Goal: Complete application form

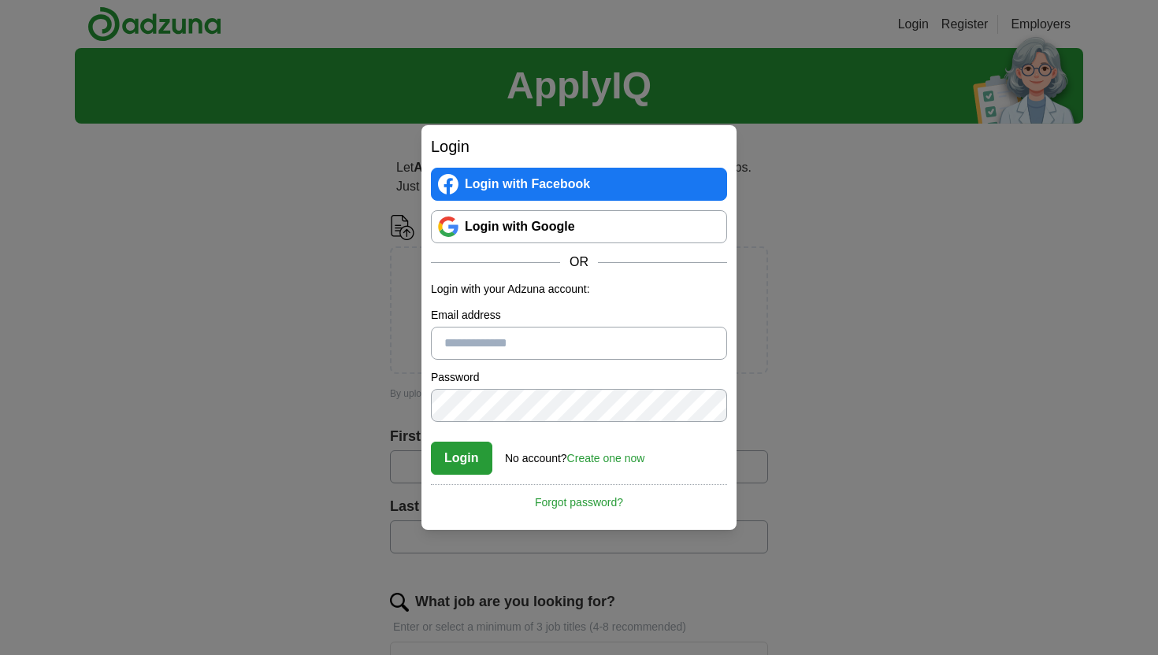
click at [643, 232] on link "Login with Google" at bounding box center [579, 226] width 296 height 33
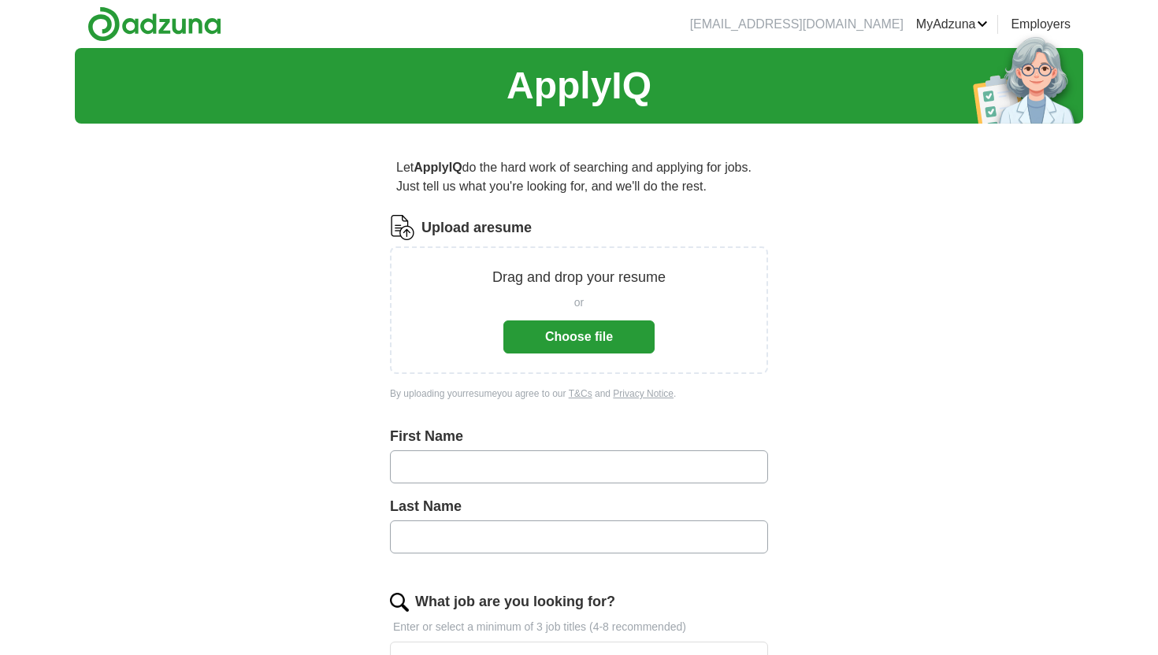
click at [593, 339] on button "Choose file" at bounding box center [578, 337] width 151 height 33
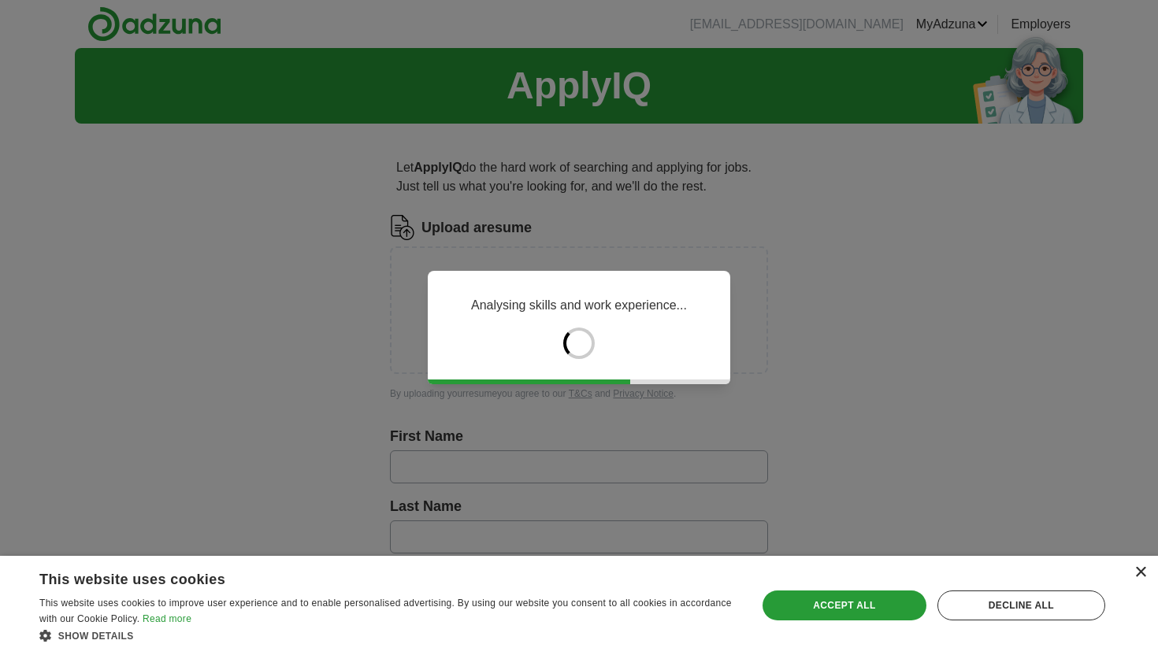
click at [1141, 573] on div "×" at bounding box center [1140, 573] width 12 height 12
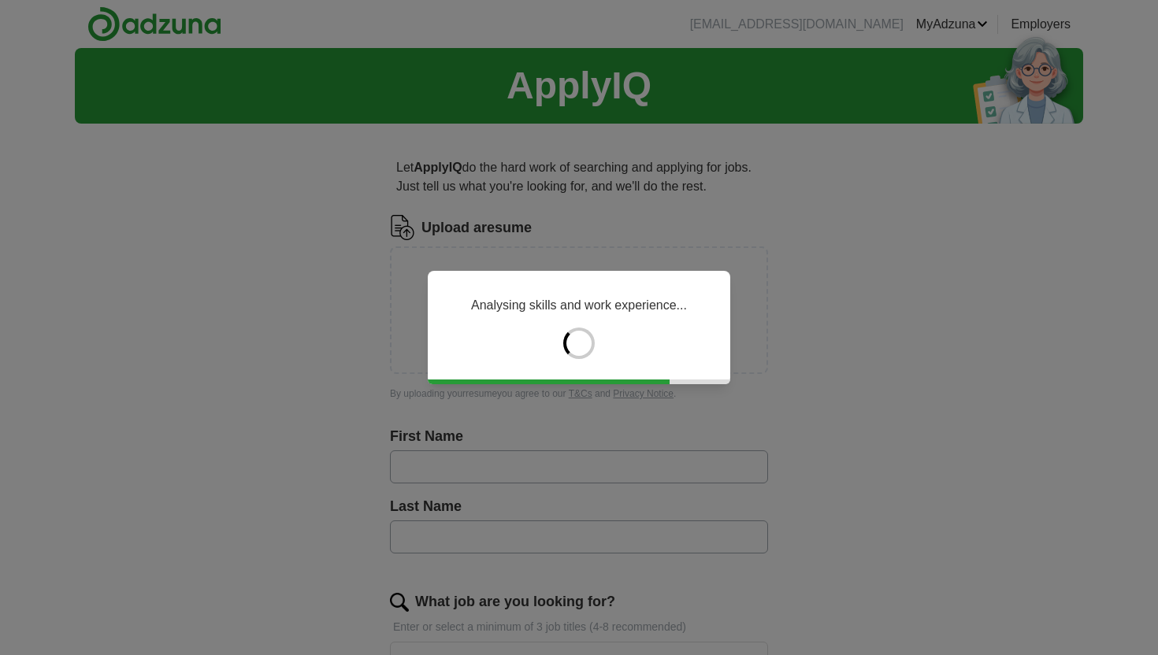
click at [925, 365] on div "Analysing skills and work experience..." at bounding box center [579, 327] width 1158 height 655
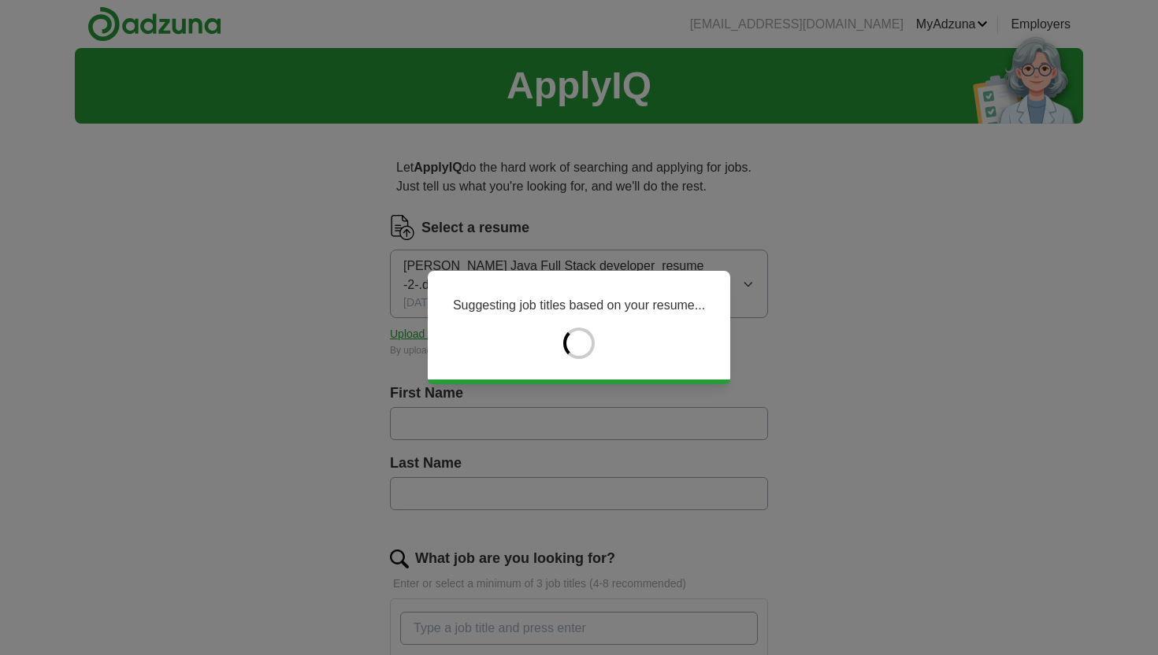
type input "*********"
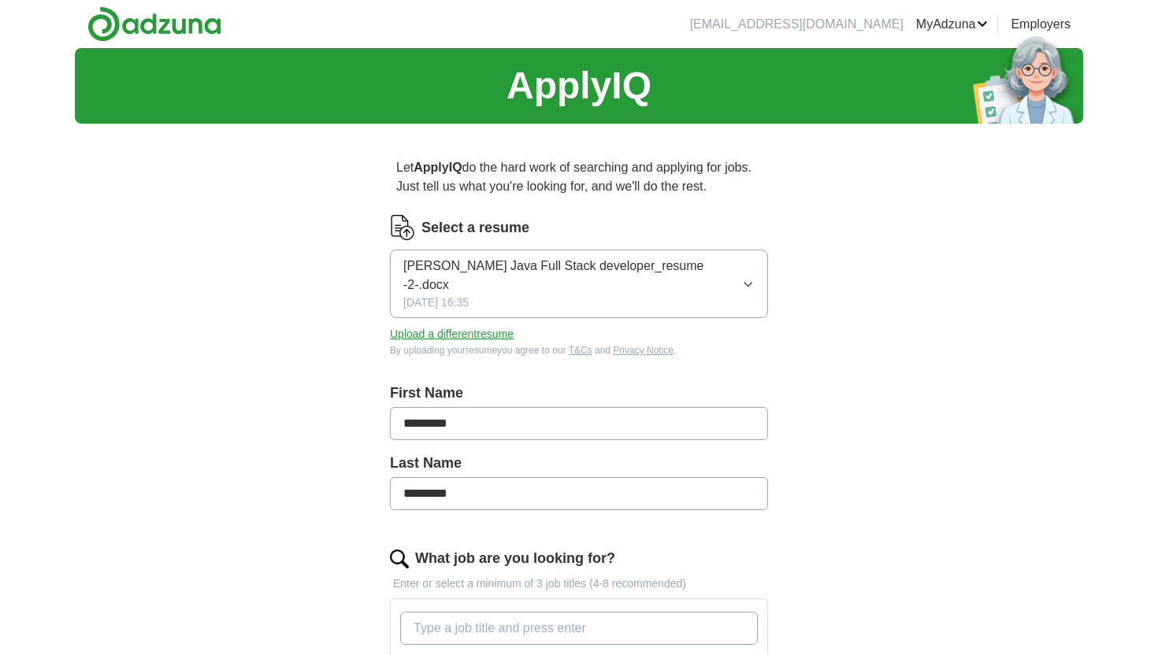
click at [490, 477] on input "*********" at bounding box center [579, 493] width 378 height 33
type input "*"
type input "*********"
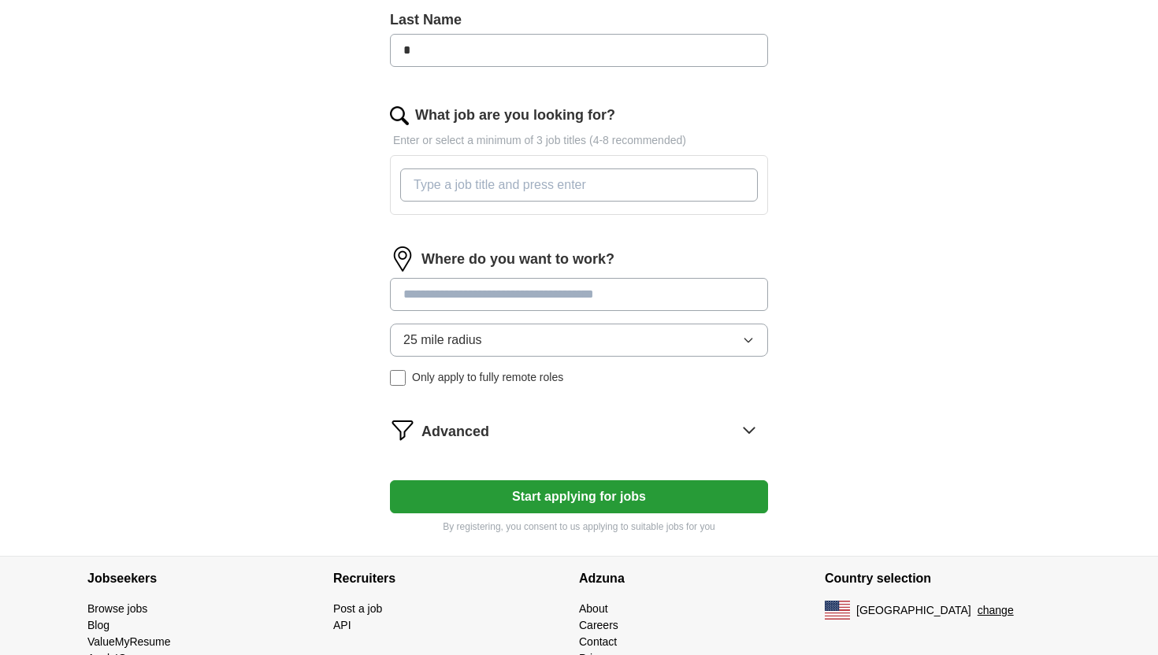
scroll to position [437, 0]
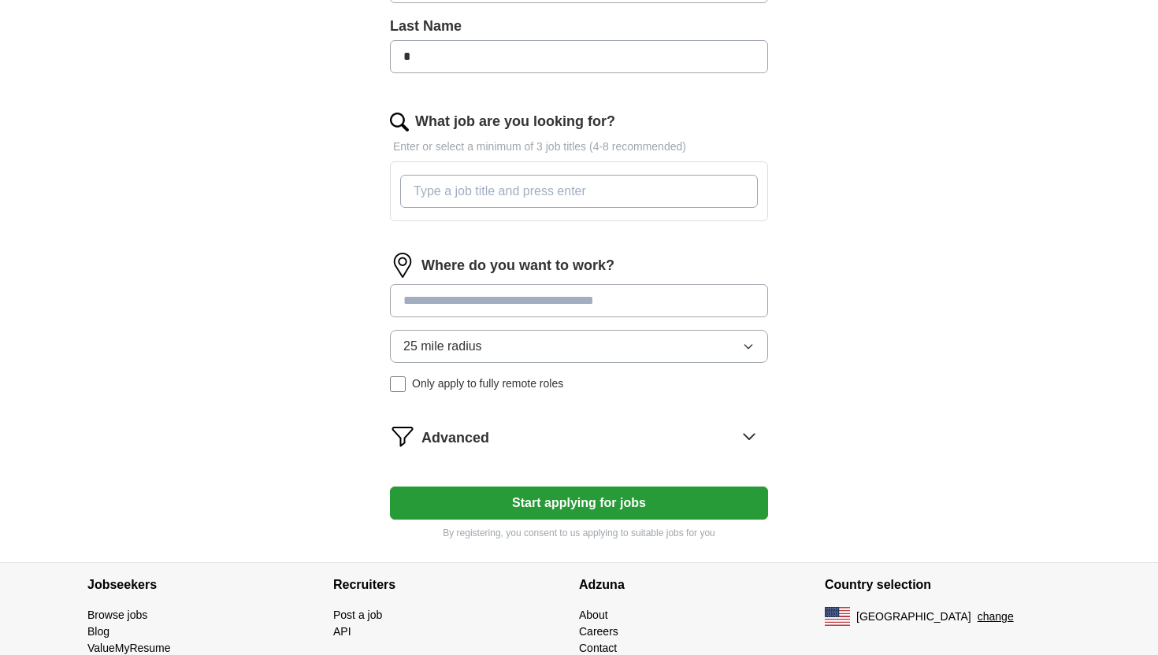
click at [527, 176] on input "What job are you looking for?" at bounding box center [579, 191] width 358 height 33
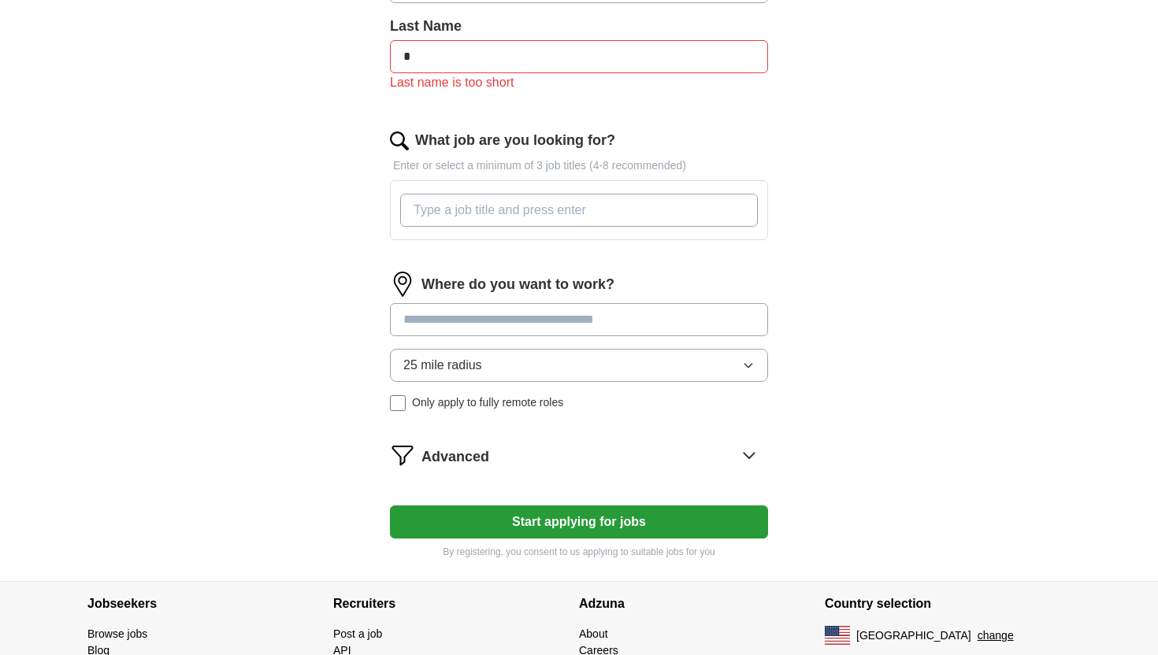
click at [453, 42] on input "*" at bounding box center [579, 56] width 378 height 33
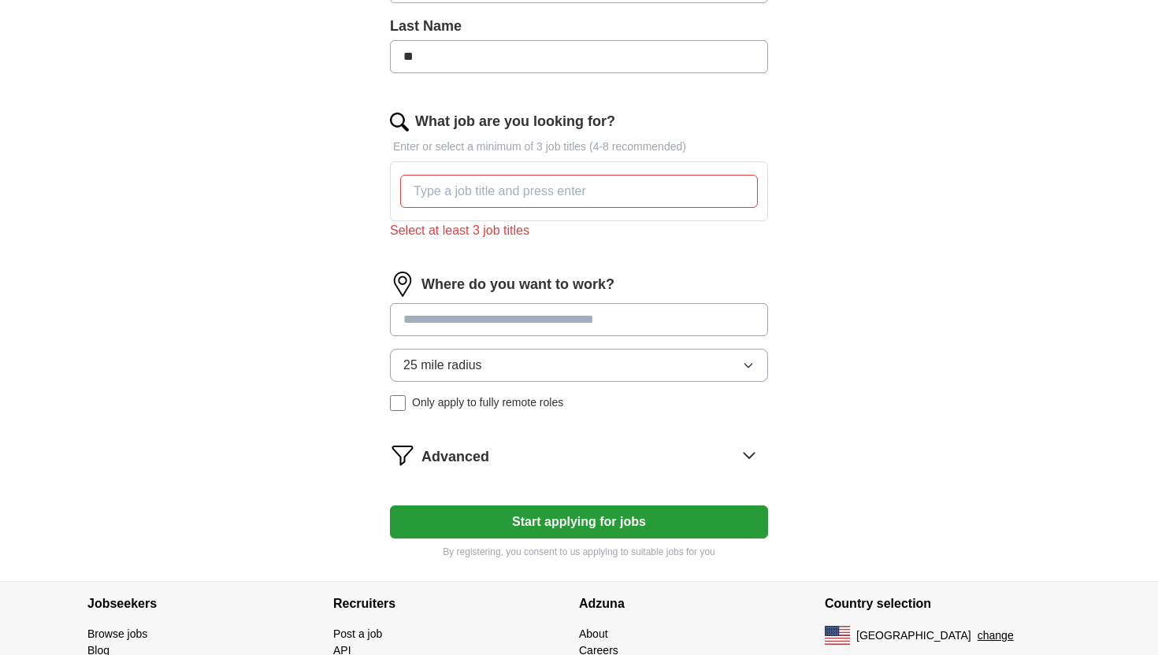
type input "**"
click at [456, 183] on input "What job are you looking for?" at bounding box center [579, 191] width 358 height 33
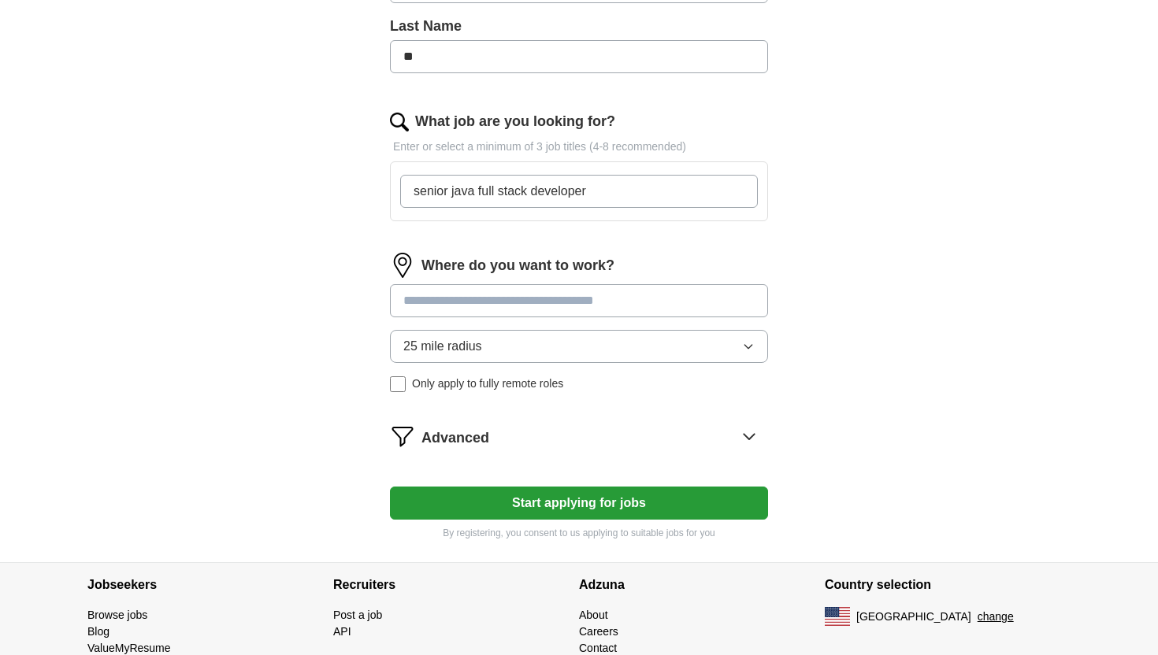
click at [571, 324] on div "Where do you want to work? 25 mile radius Only apply to fully remote roles" at bounding box center [579, 329] width 378 height 152
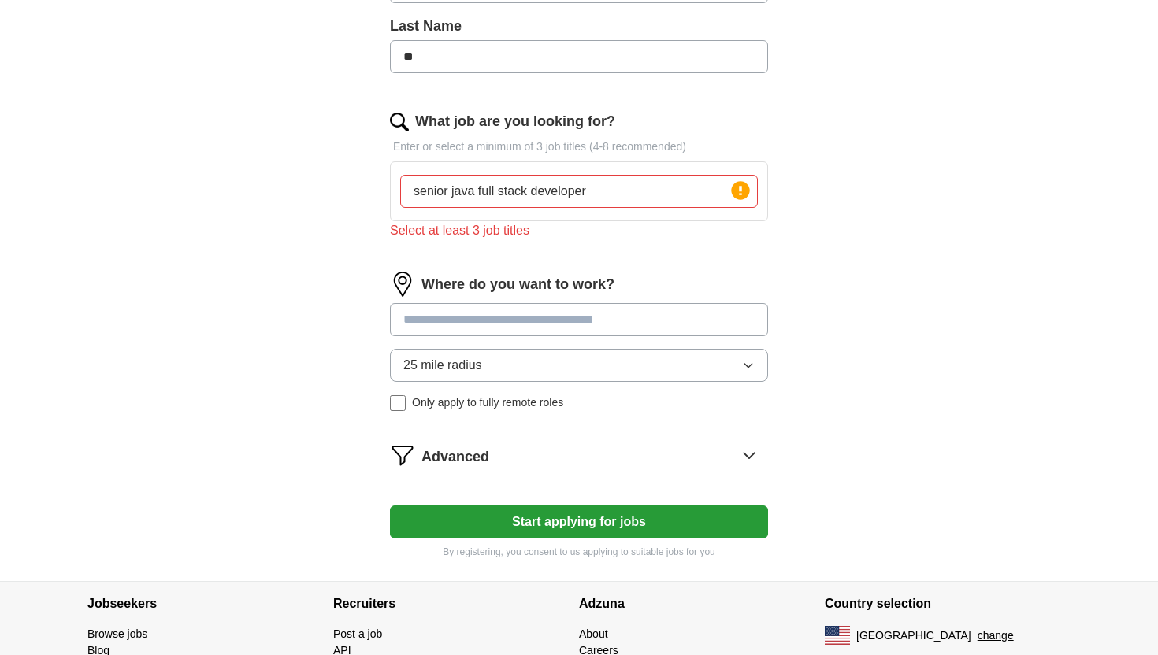
click at [476, 175] on input "senior java full stack developer" at bounding box center [579, 191] width 358 height 33
click at [607, 175] on input "full stack developer" at bounding box center [579, 191] width 358 height 33
type input "f"
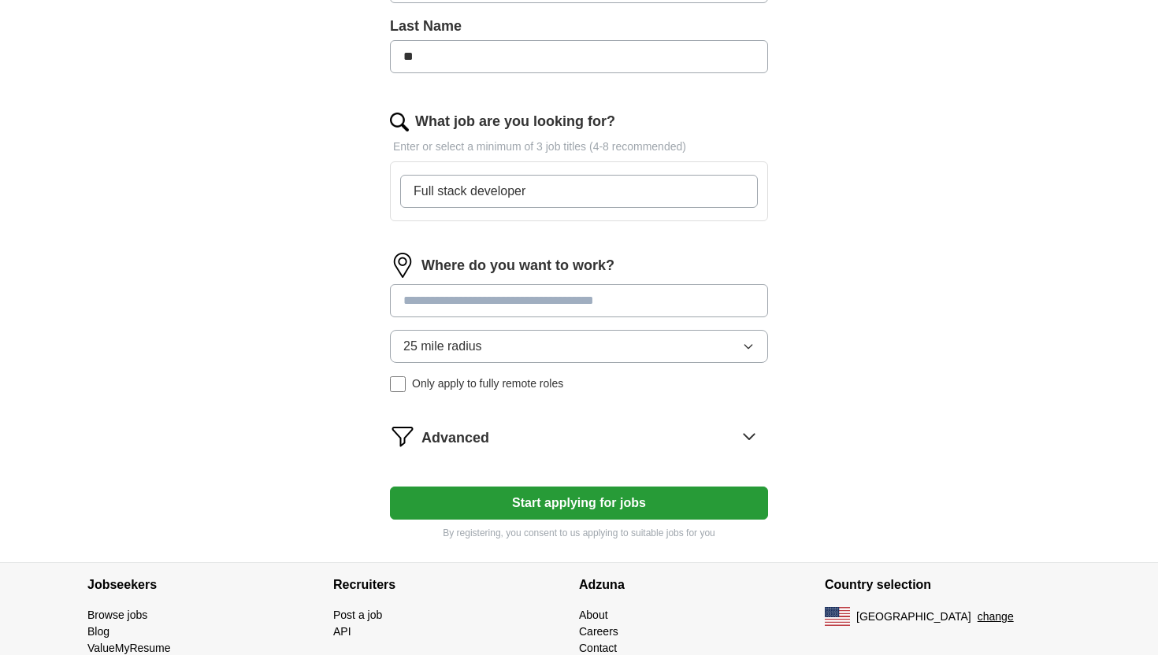
click at [552, 285] on input at bounding box center [579, 300] width 378 height 33
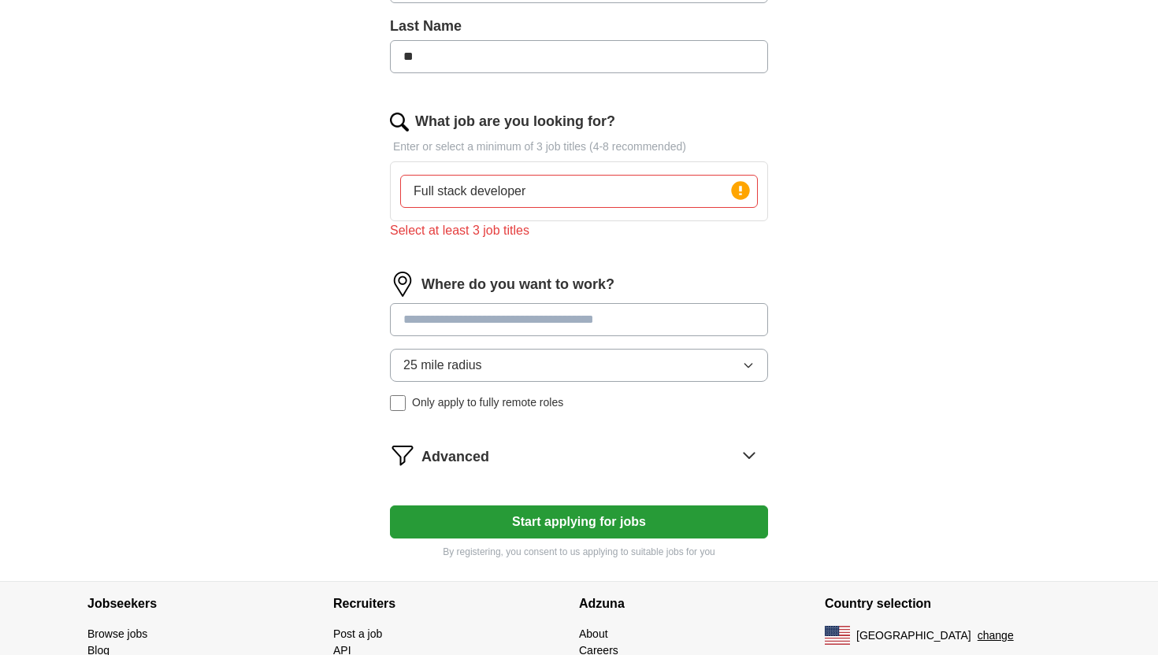
click at [617, 178] on input "Full stack developer" at bounding box center [579, 191] width 358 height 33
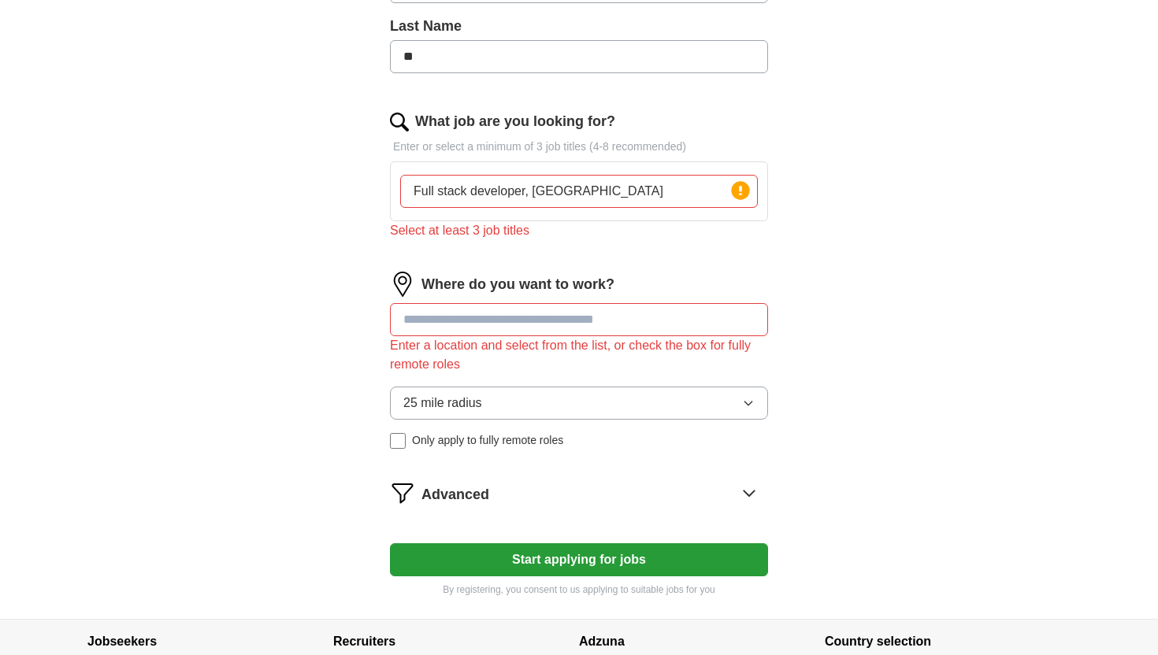
type input "Full stack developer, java"
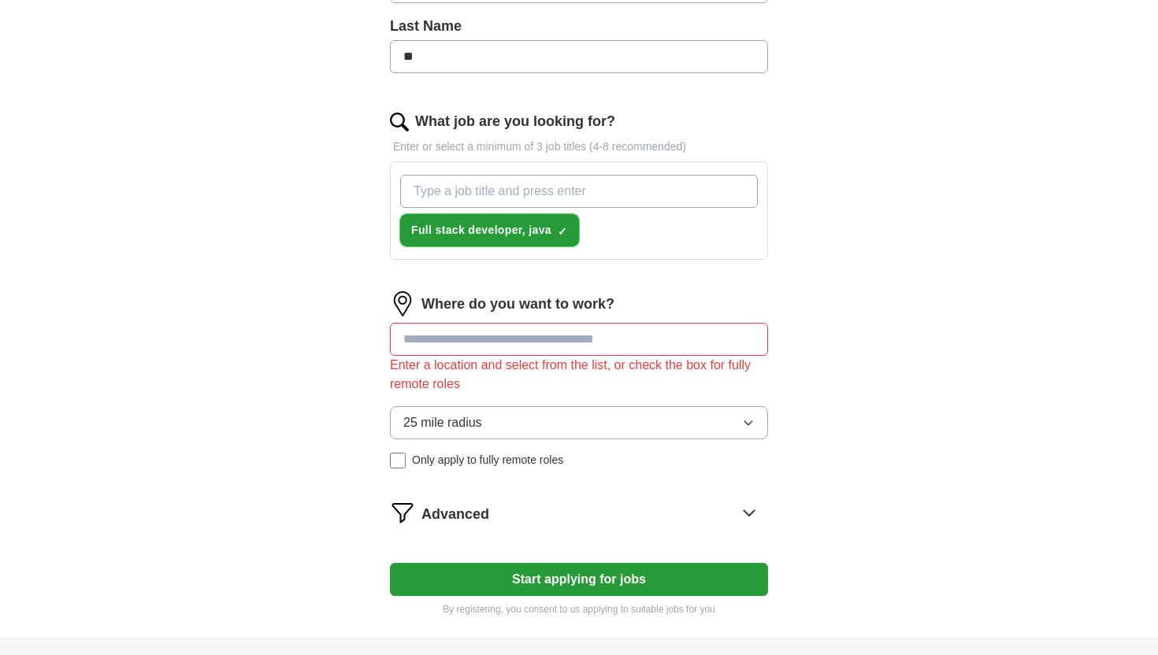
click at [0, 0] on span "×" at bounding box center [0, 0] width 0 height 0
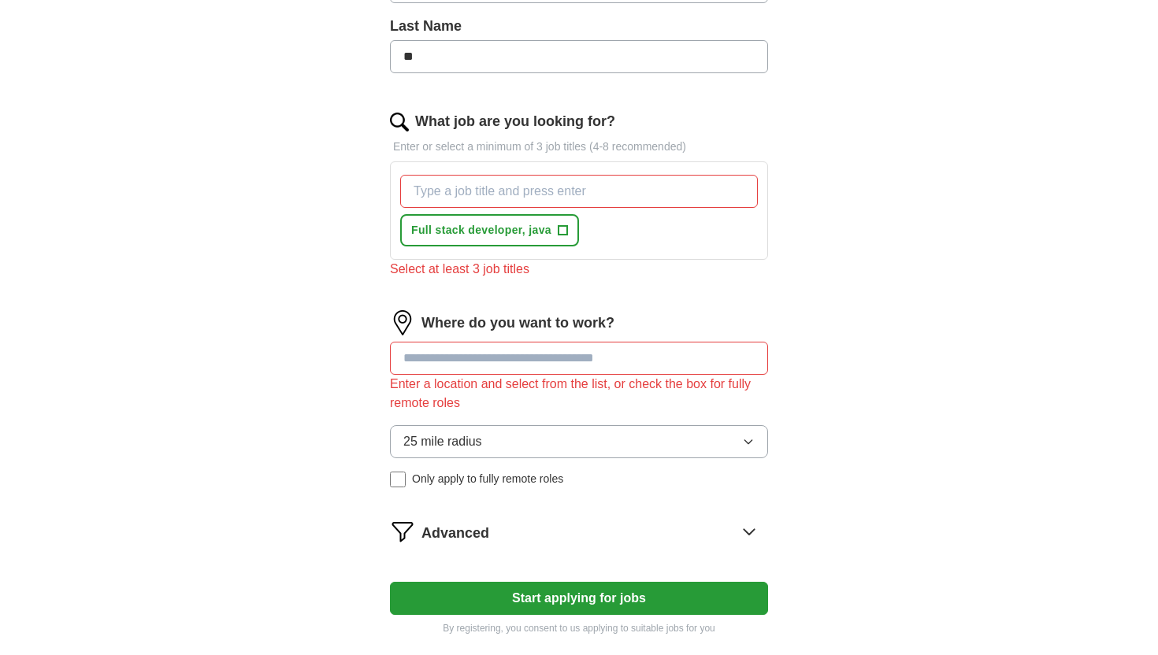
click at [480, 176] on input "What job are you looking for?" at bounding box center [579, 191] width 358 height 33
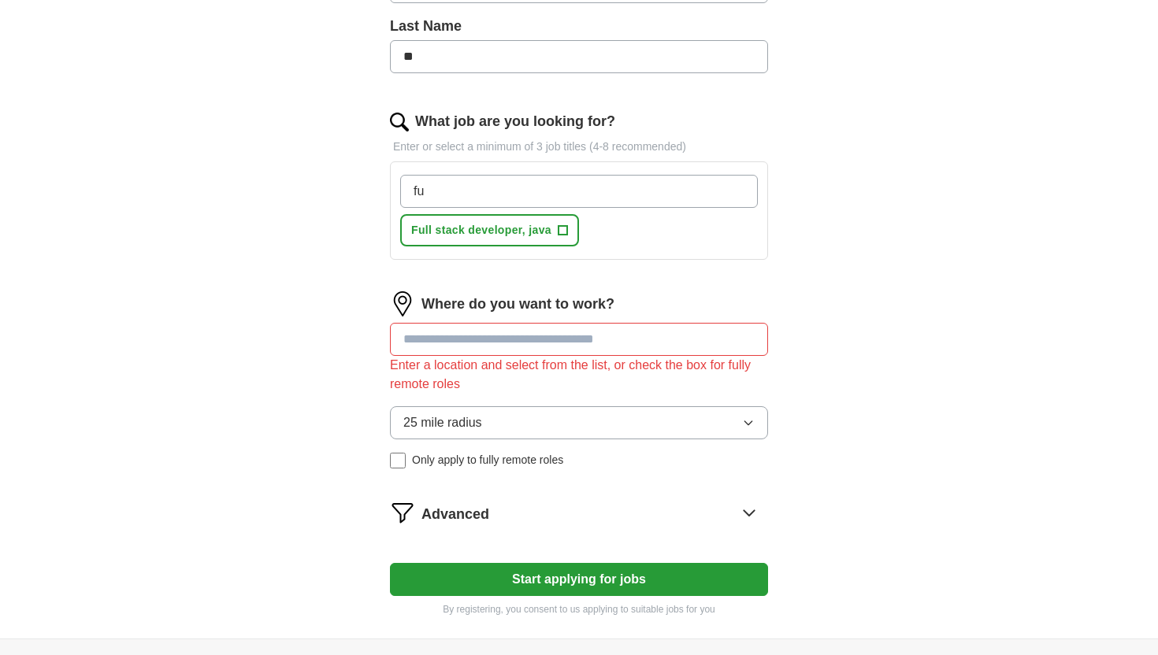
type input "f"
type input "Senior Java Full Stack Developer"
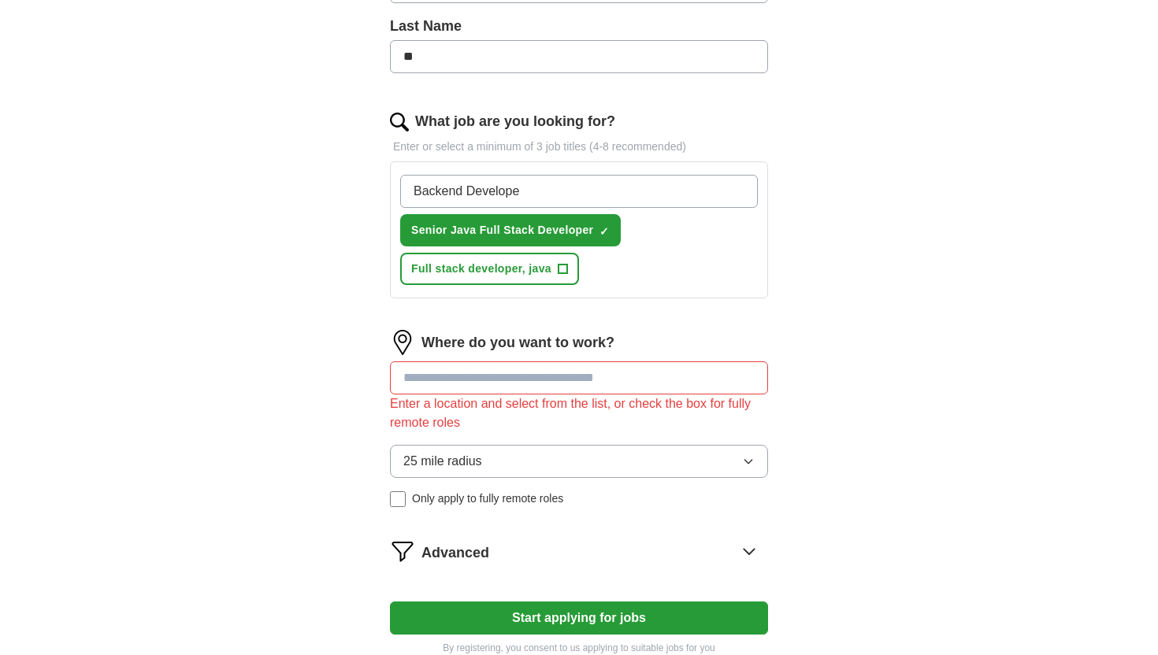
type input "Backend Developer"
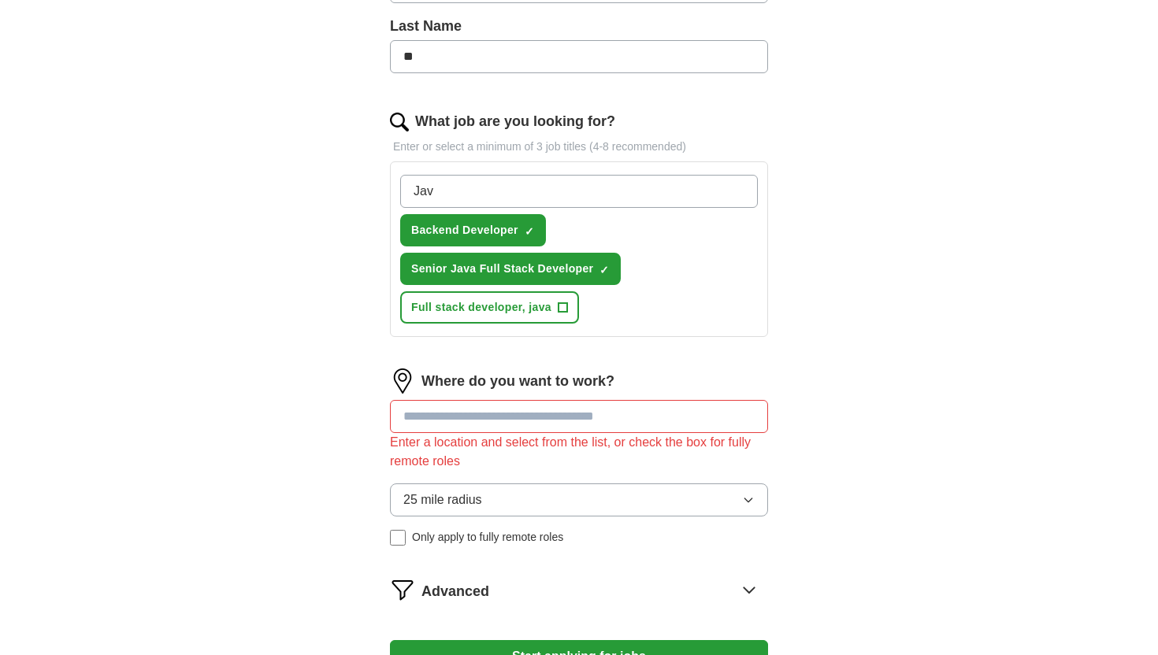
type input "Java"
type input "Frontend Developer"
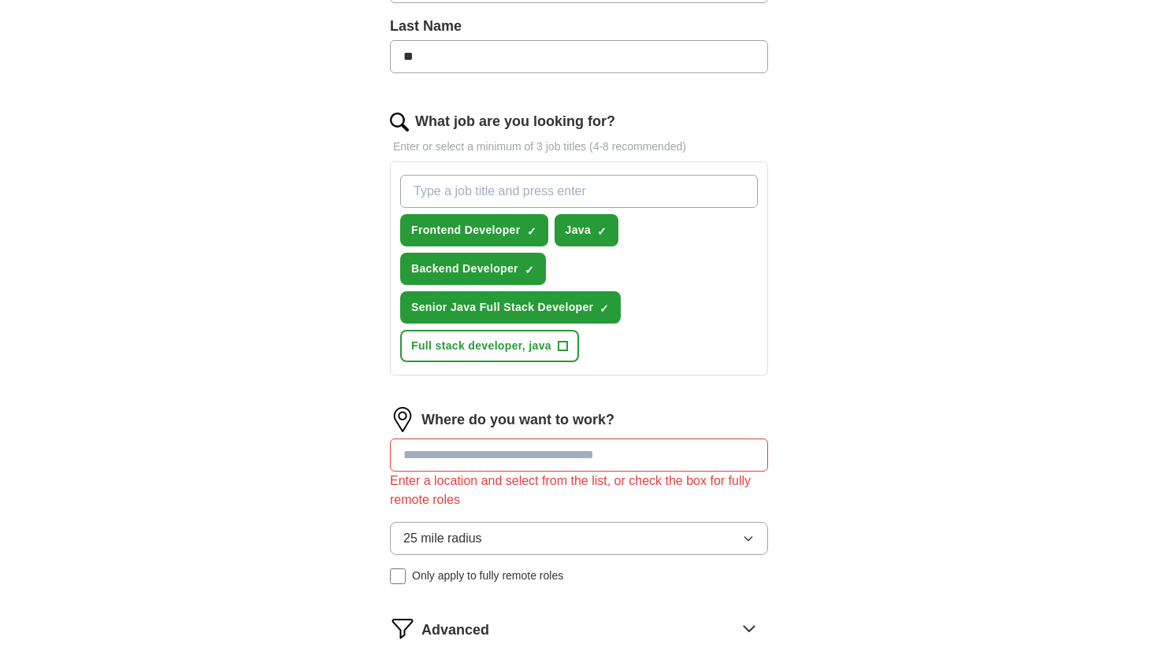
click at [485, 439] on input at bounding box center [579, 455] width 378 height 33
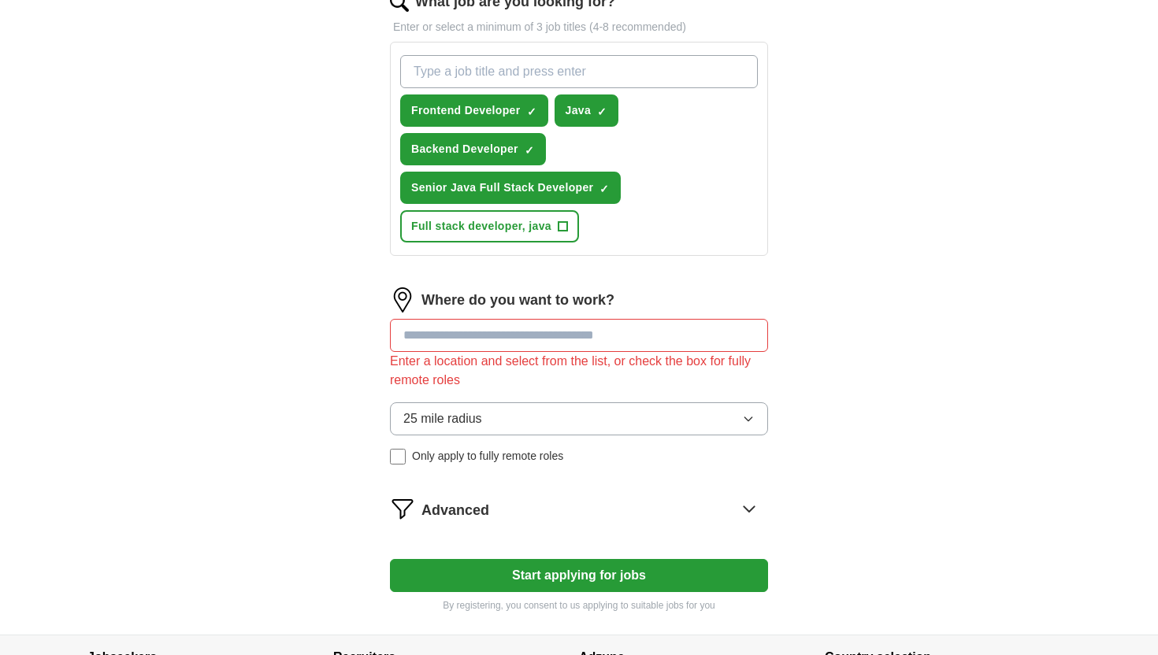
scroll to position [558, 0]
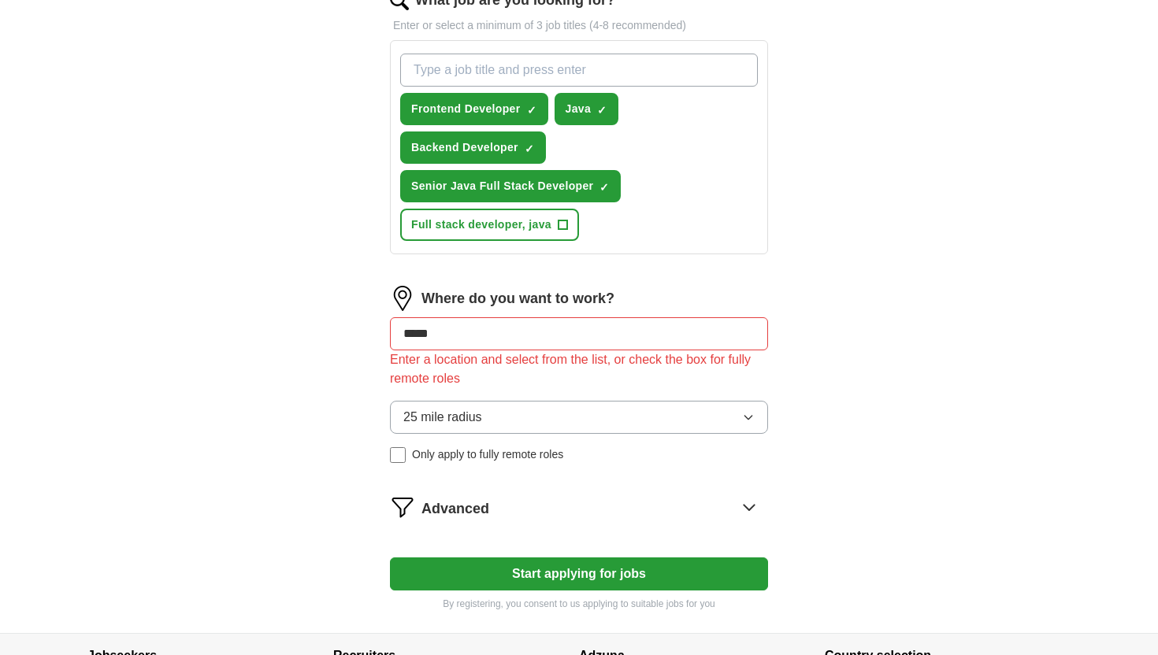
type input "******"
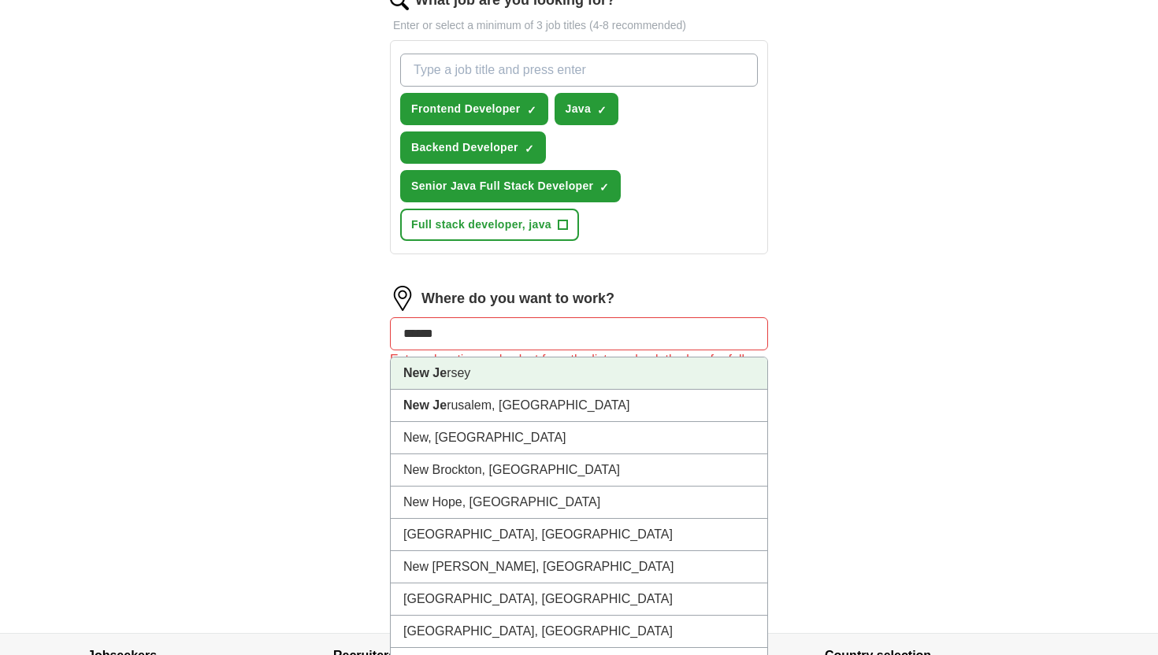
click at [494, 361] on li "New Je rsey" at bounding box center [579, 374] width 376 height 32
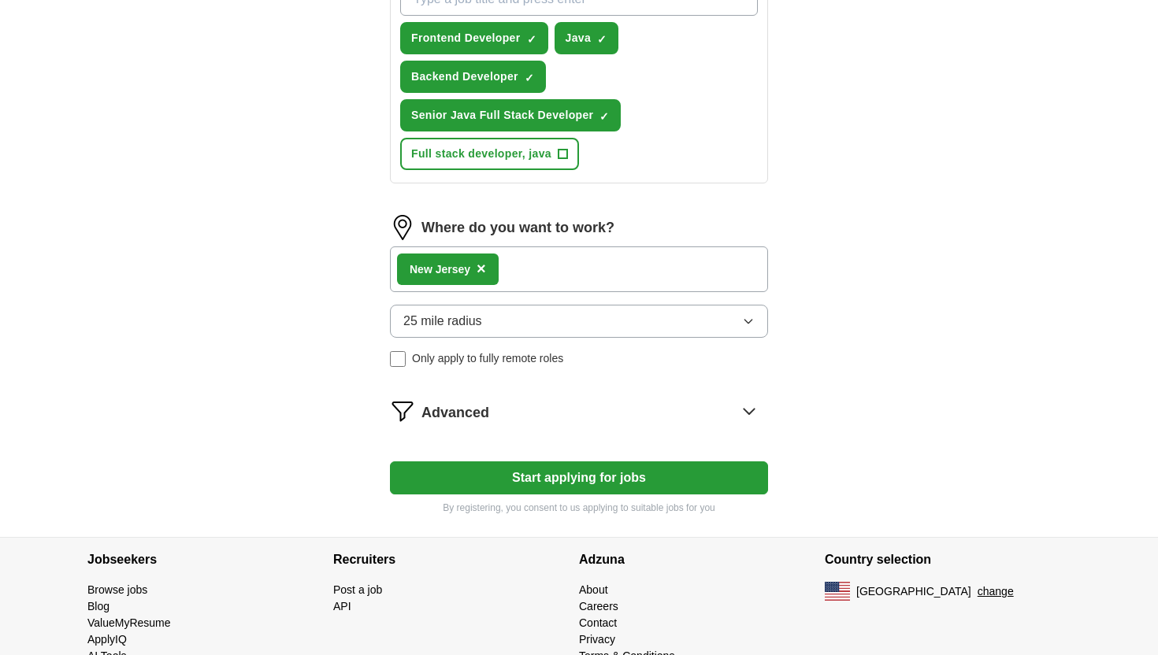
scroll to position [651, 0]
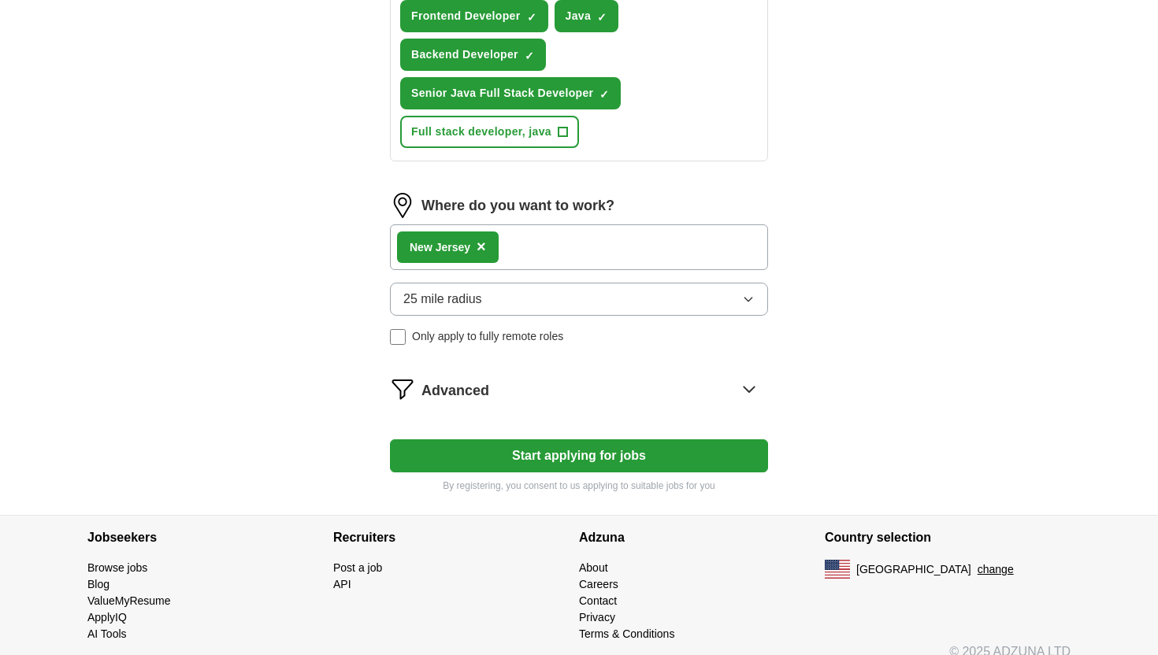
click at [572, 284] on button "25 mile radius" at bounding box center [579, 299] width 378 height 33
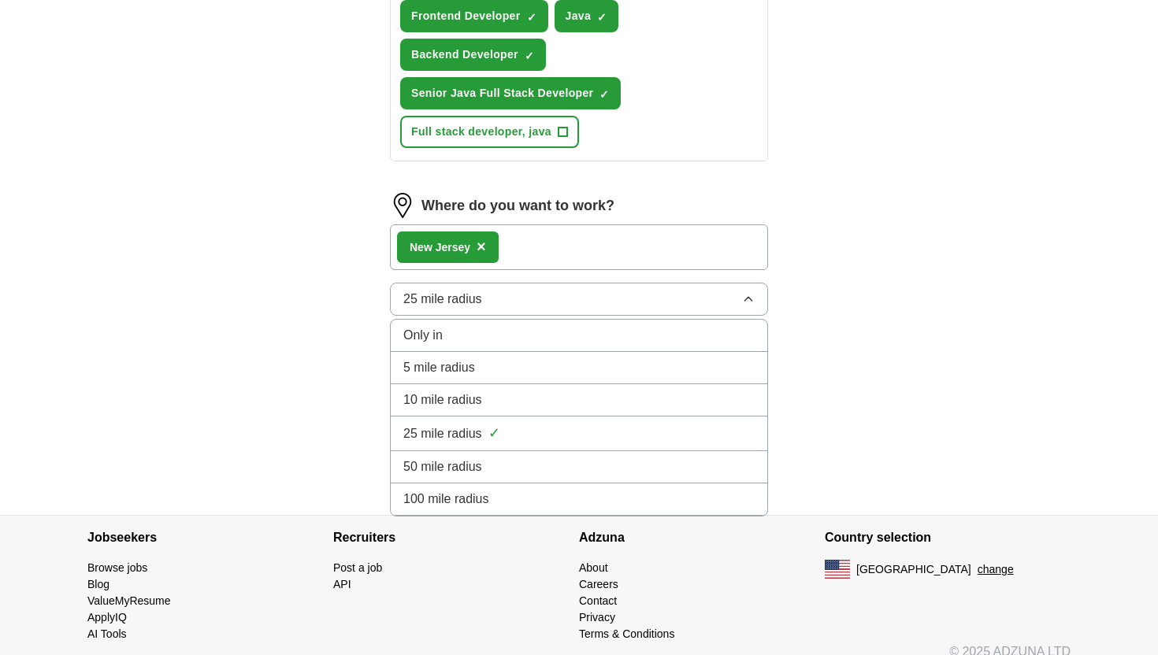
click at [497, 490] on div "100 mile radius" at bounding box center [578, 499] width 351 height 19
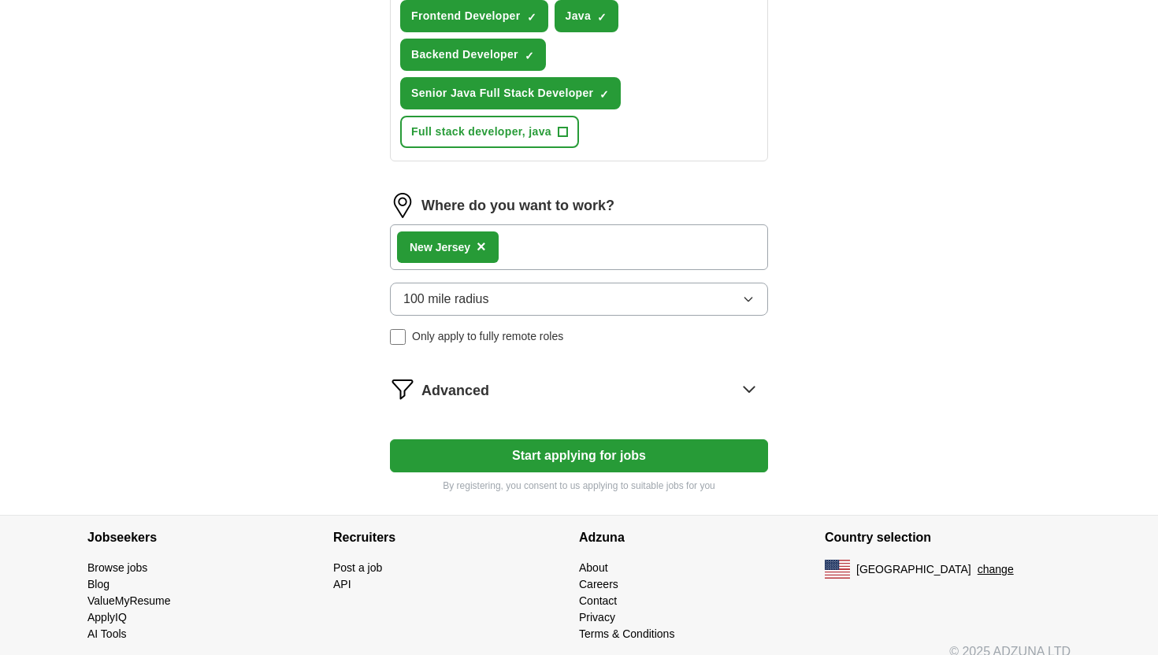
click at [558, 439] on button "Start applying for jobs" at bounding box center [579, 455] width 378 height 33
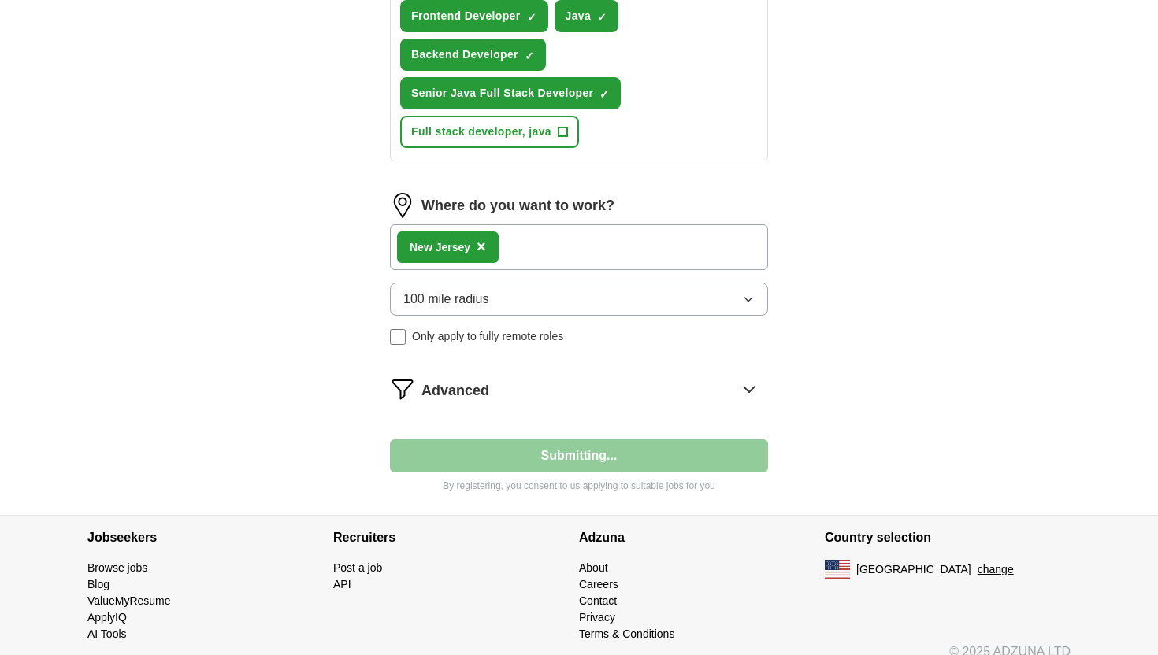
select select "**"
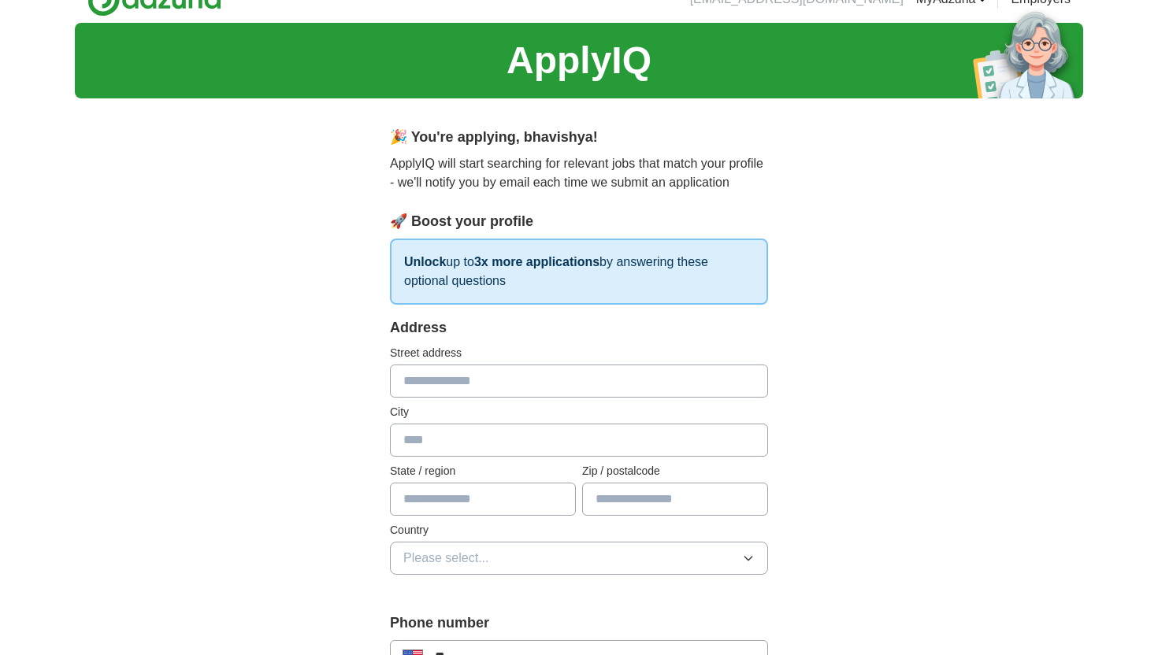
scroll to position [0, 0]
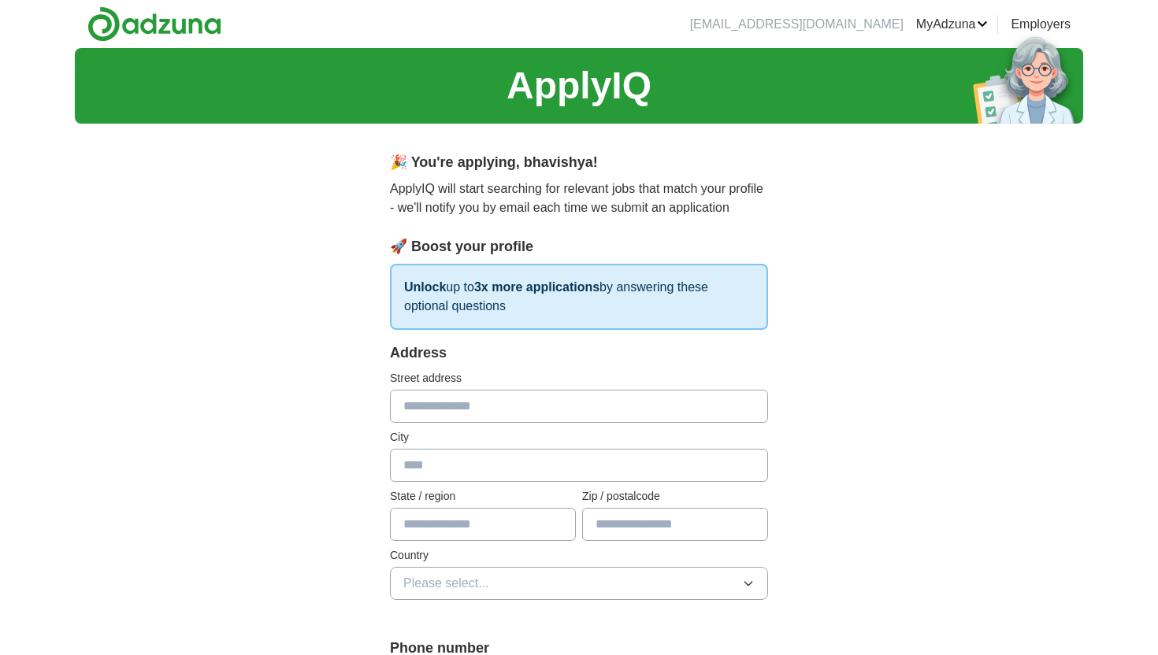
click at [497, 411] on input "text" at bounding box center [579, 406] width 378 height 33
type input "**********"
type input "**"
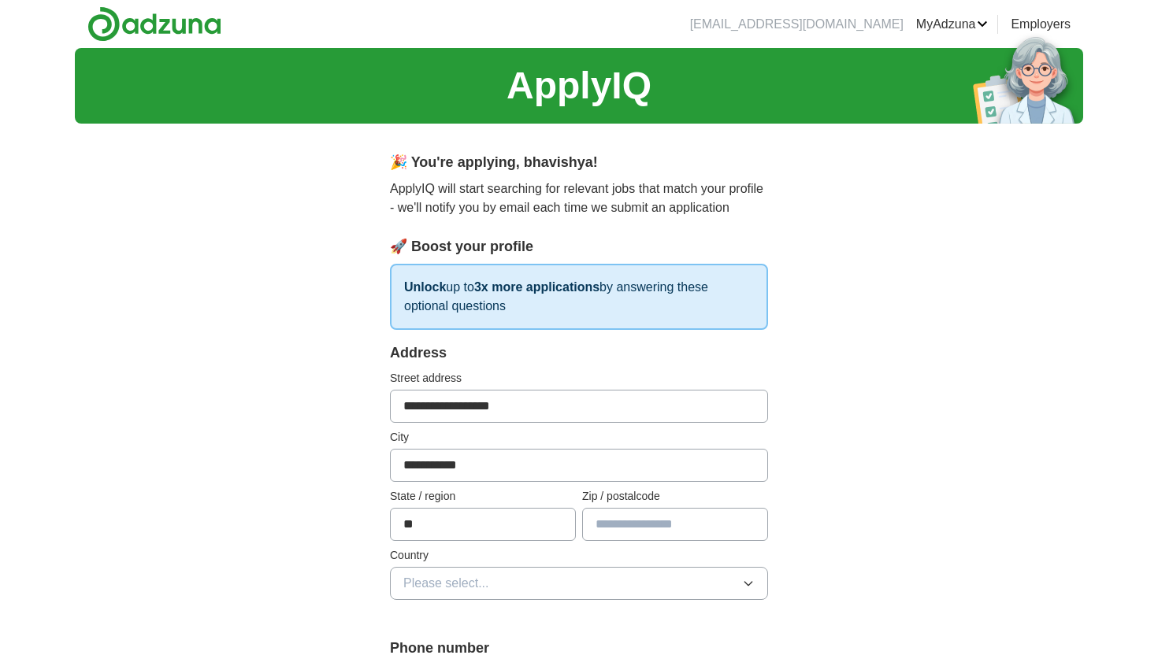
type input "*****"
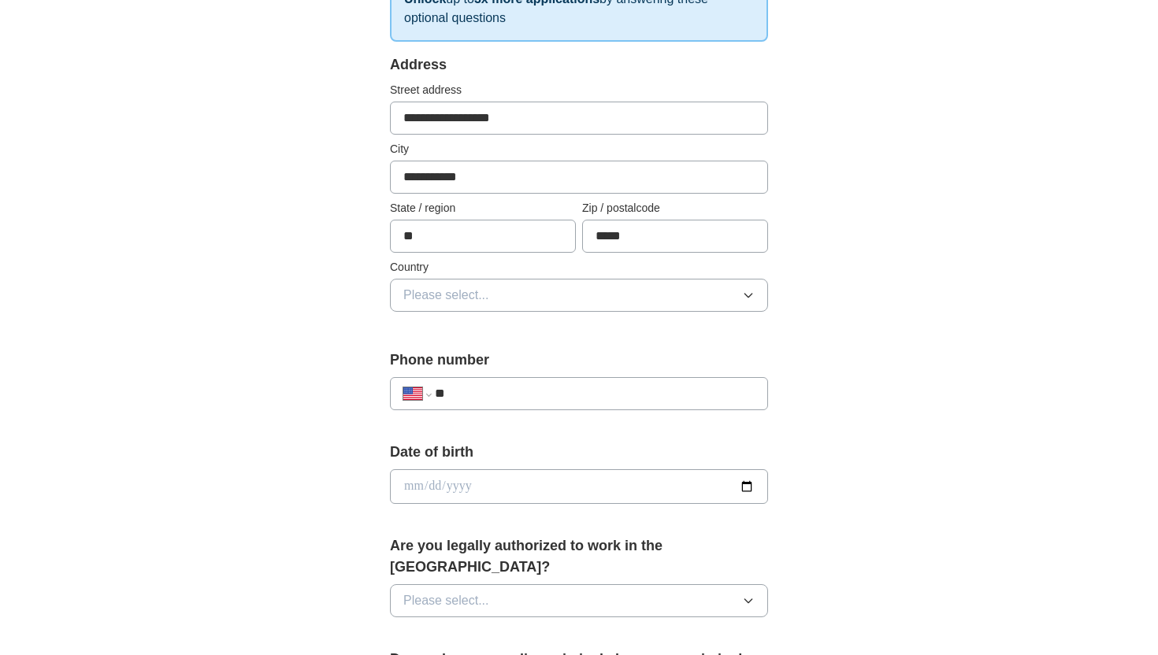
scroll to position [311, 0]
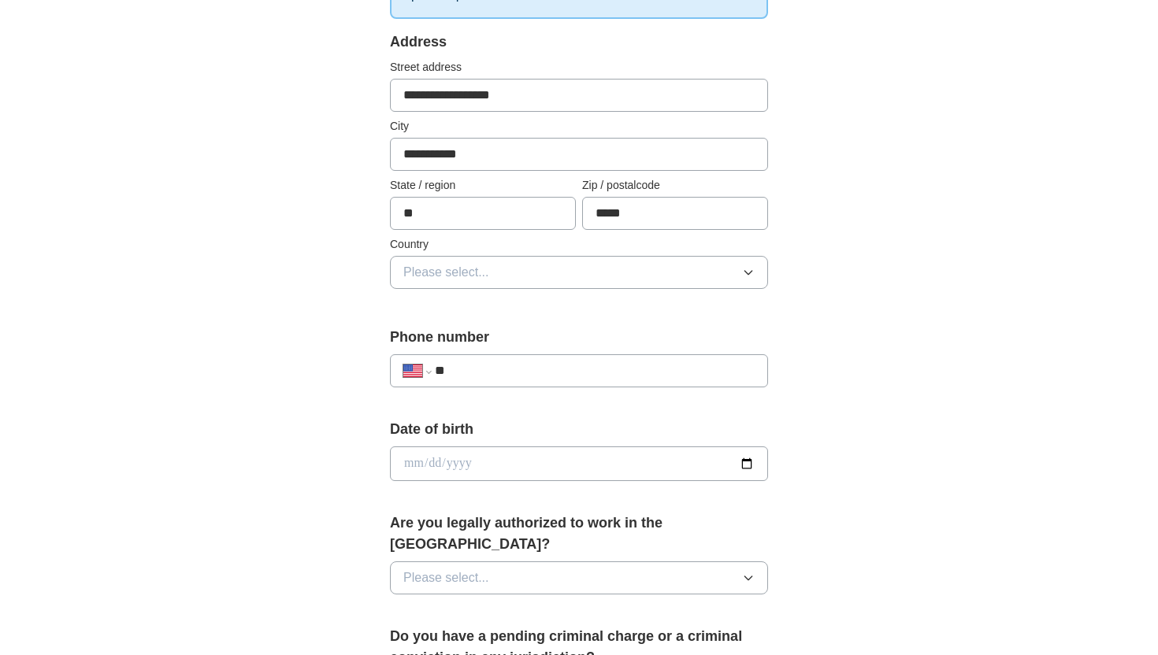
click at [541, 271] on button "Please select..." at bounding box center [579, 272] width 378 height 33
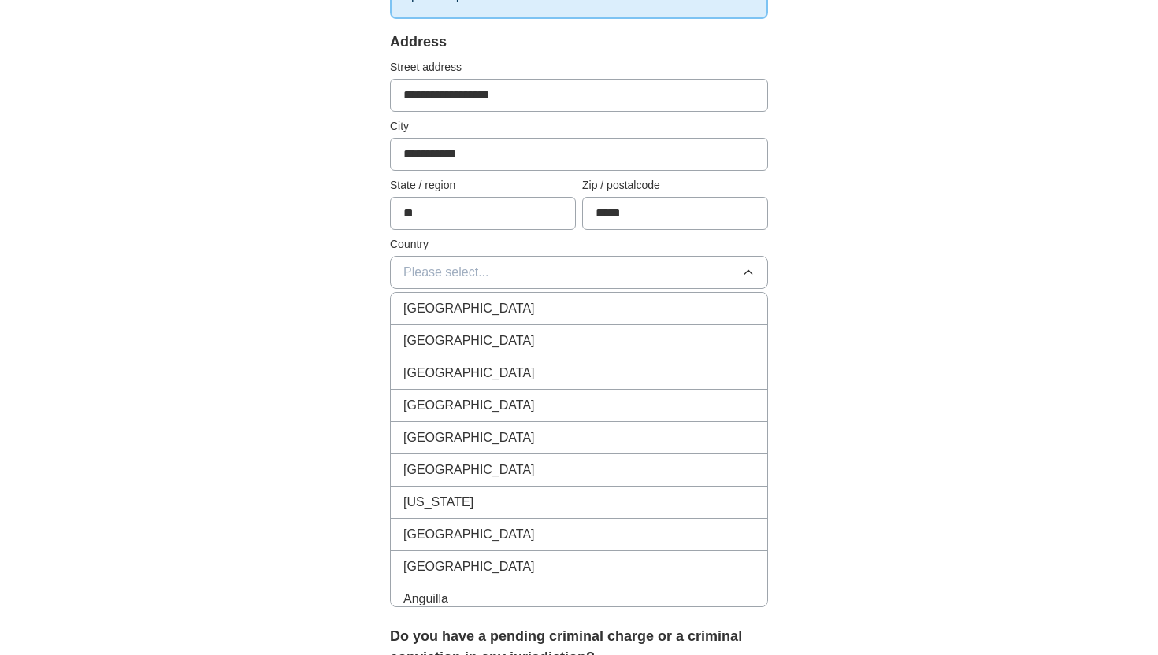
click at [511, 337] on div "United States" at bounding box center [578, 341] width 351 height 19
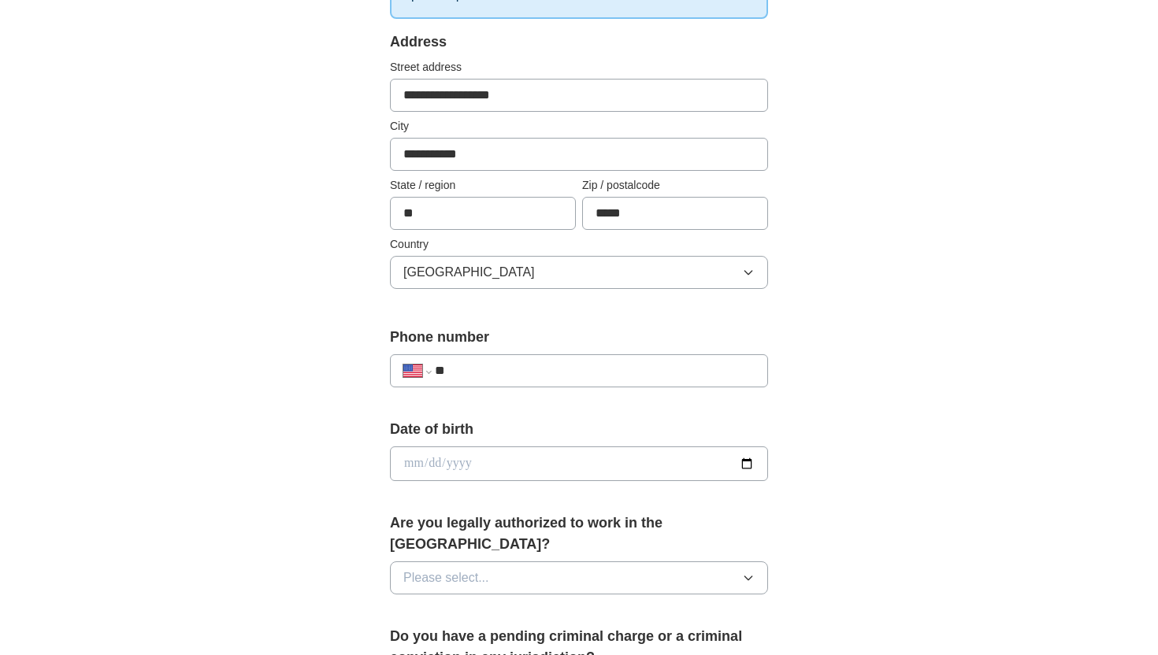
click at [507, 376] on input "**" at bounding box center [595, 370] width 320 height 19
type input "**********"
click at [489, 461] on input "date" at bounding box center [579, 464] width 378 height 35
type input "**********"
click at [476, 569] on span "Please select..." at bounding box center [446, 578] width 86 height 19
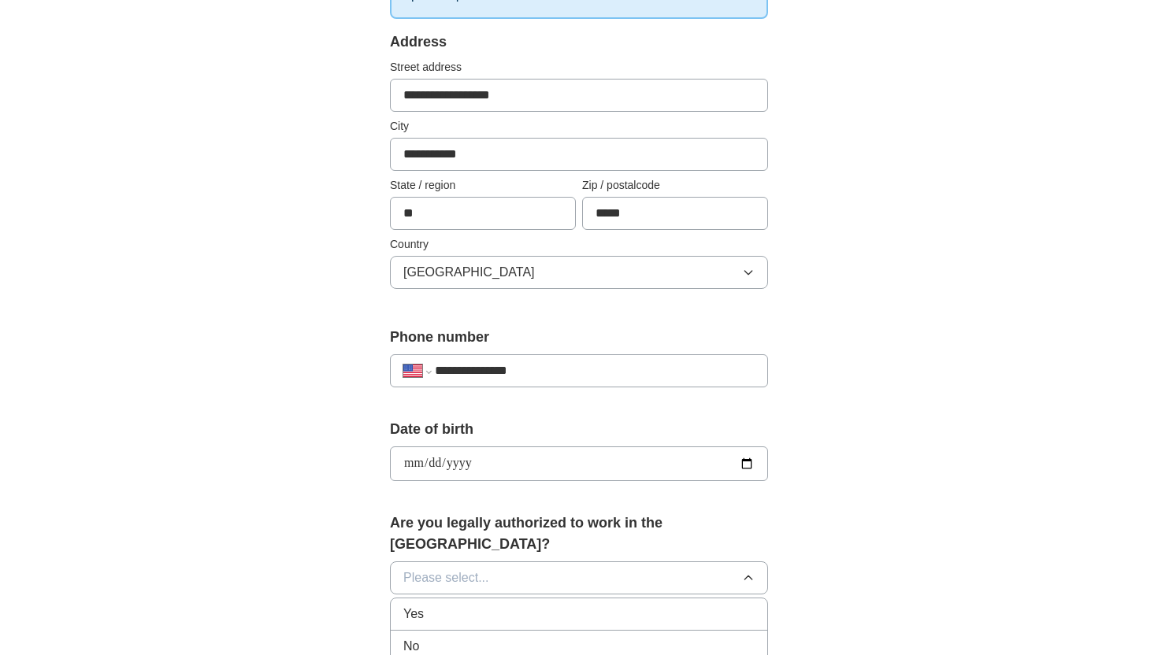
click at [456, 602] on li "Yes" at bounding box center [579, 614] width 376 height 32
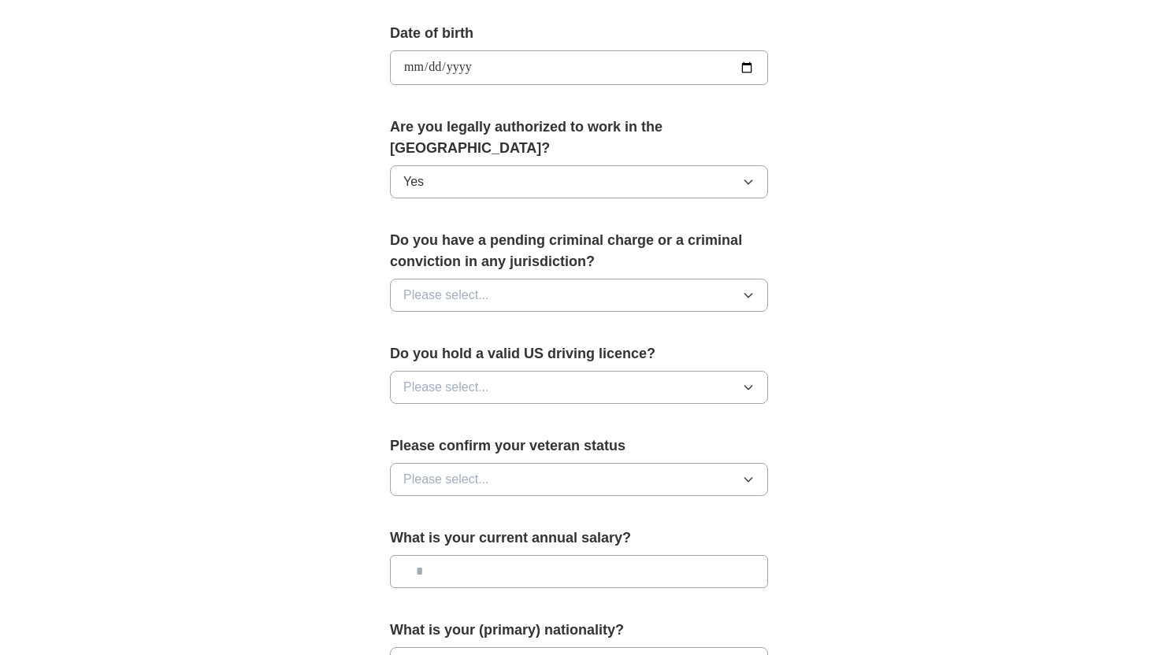
scroll to position [710, 0]
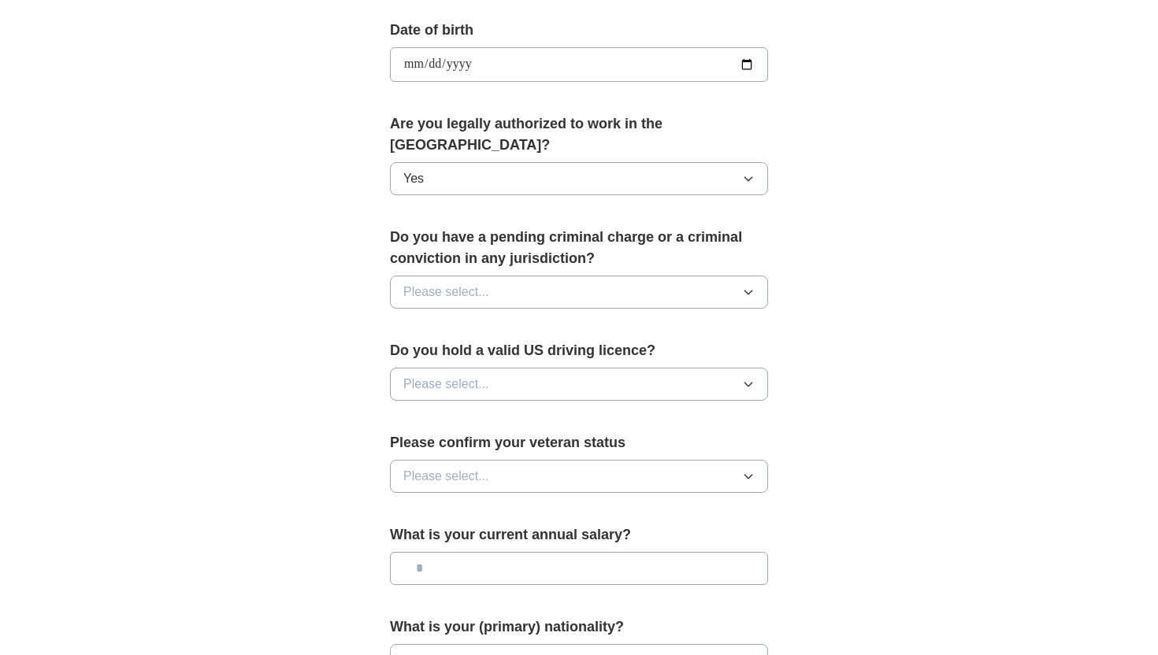
click at [568, 276] on button "Please select..." at bounding box center [579, 292] width 378 height 33
click at [485, 351] on div "No" at bounding box center [578, 360] width 351 height 19
click at [486, 375] on span "Please select..." at bounding box center [446, 384] width 86 height 19
click at [491, 411] on div "Yes" at bounding box center [578, 420] width 351 height 19
click at [484, 467] on span "Please select..." at bounding box center [446, 476] width 86 height 19
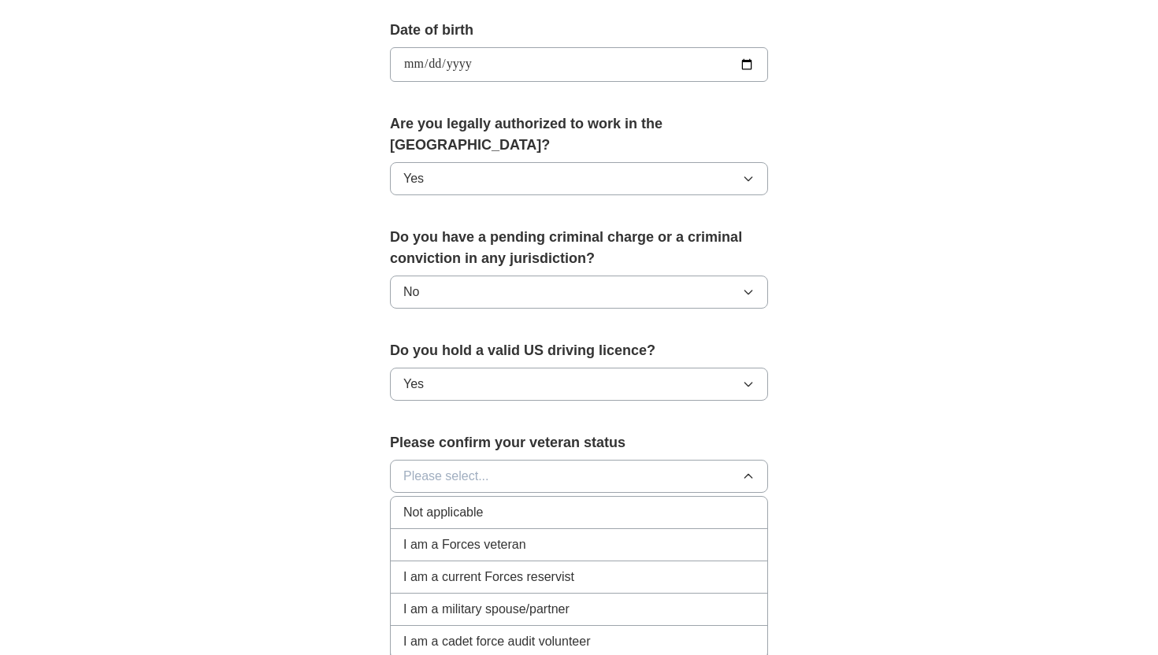
click at [500, 503] on div "Not applicable" at bounding box center [578, 512] width 351 height 19
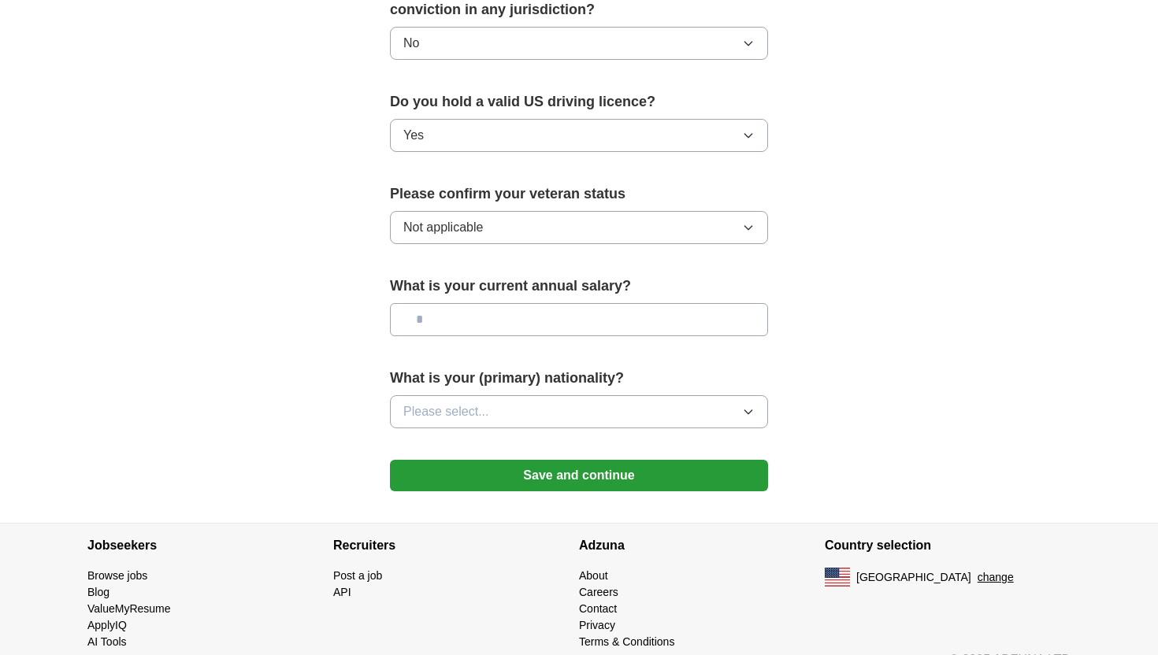
scroll to position [965, 0]
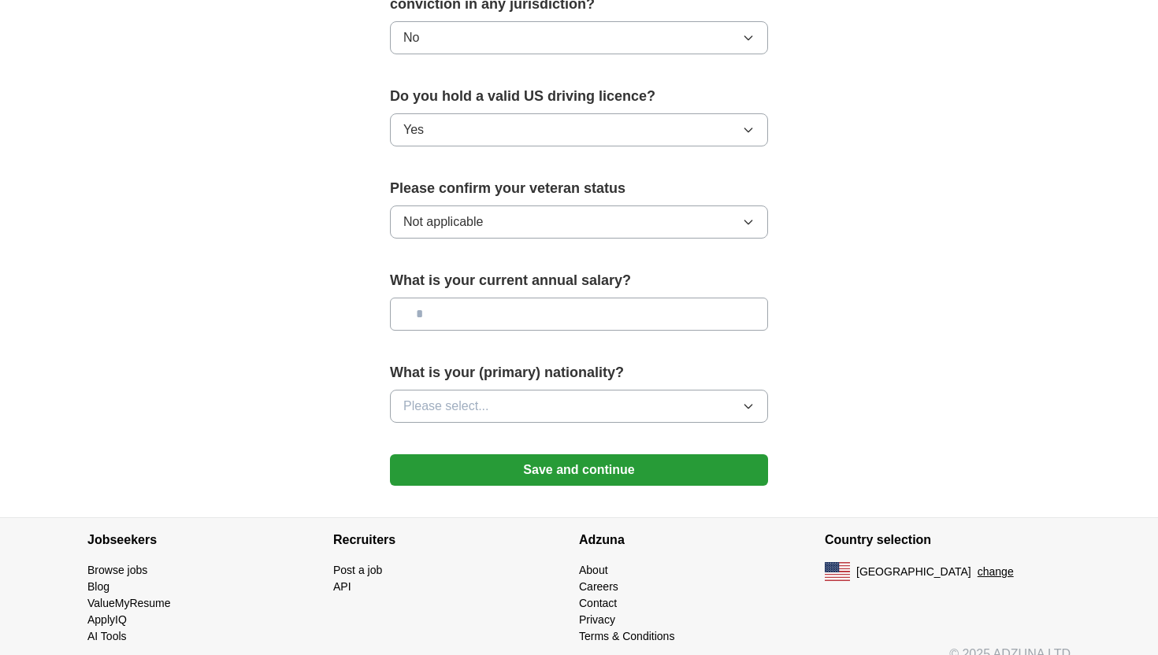
click at [487, 397] on span "Please select..." at bounding box center [446, 406] width 86 height 19
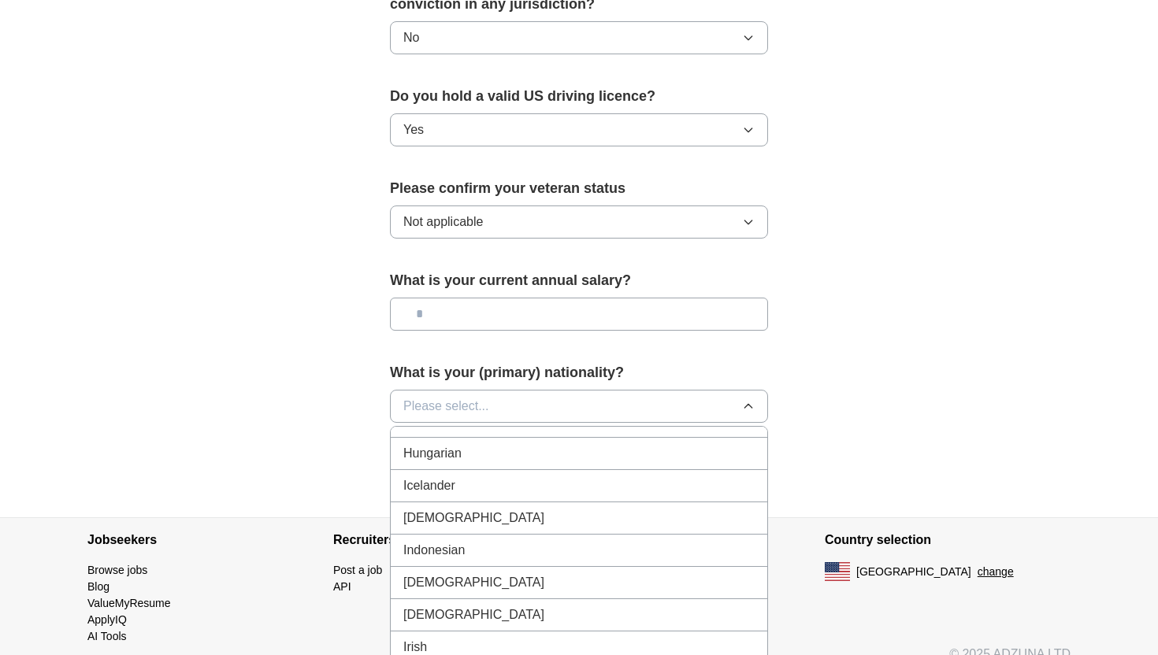
scroll to position [2514, 0]
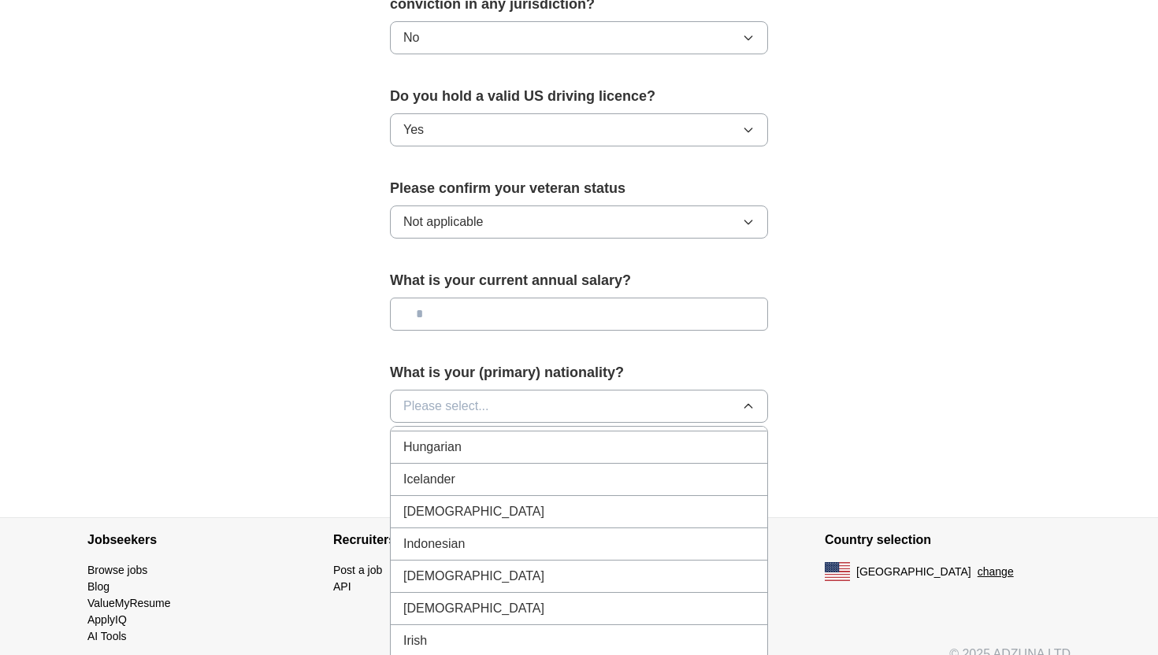
click at [454, 496] on li "Indian" at bounding box center [579, 512] width 376 height 32
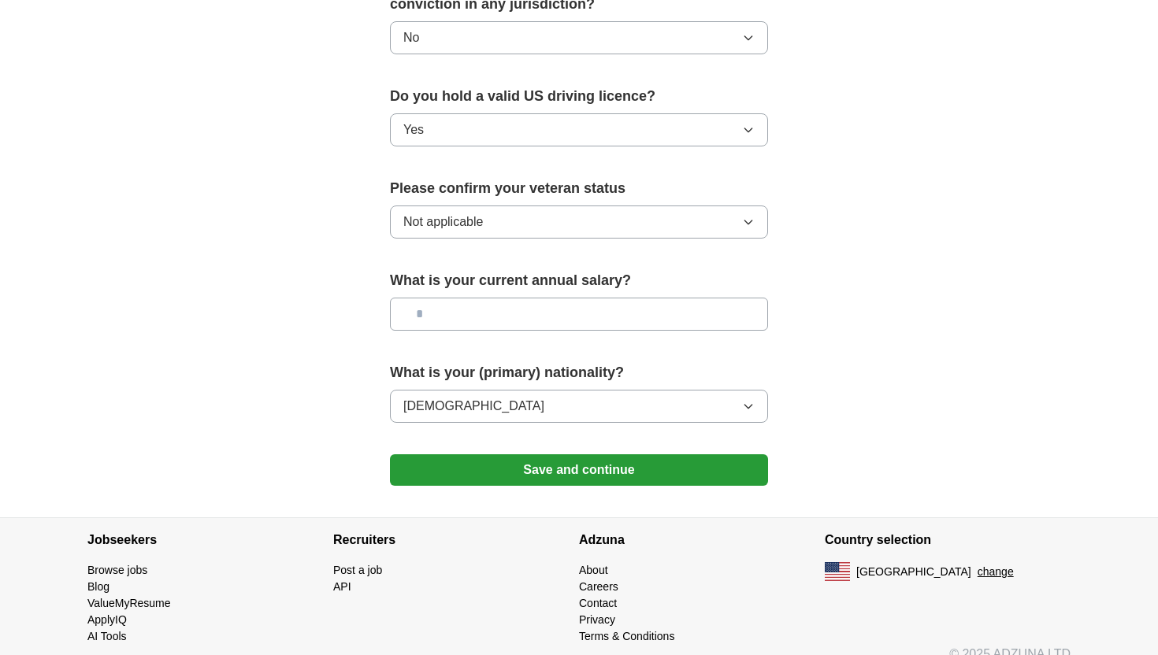
click at [520, 454] on button "Save and continue" at bounding box center [579, 469] width 378 height 31
